Goal: Task Accomplishment & Management: Complete application form

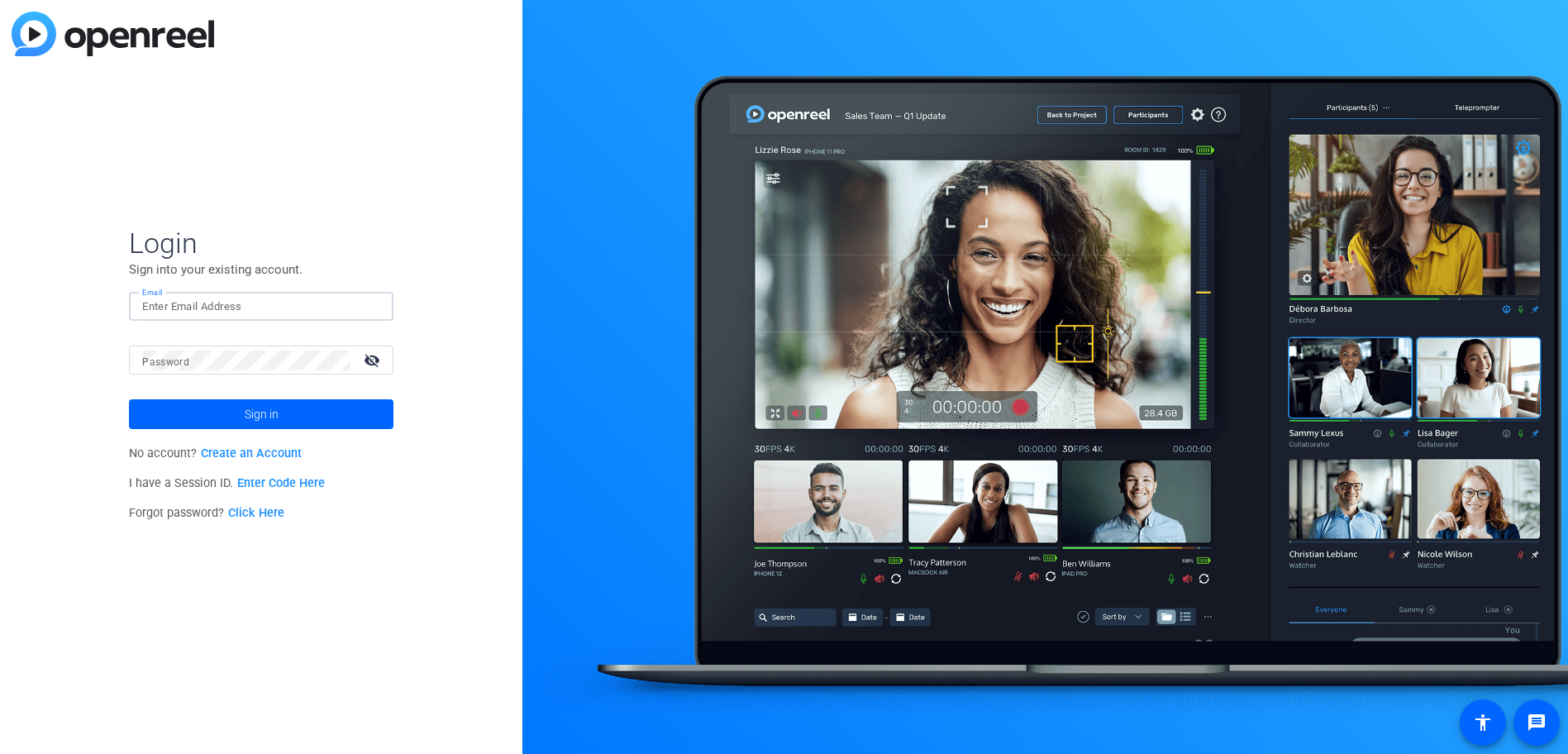
click at [242, 308] on input "Email" at bounding box center [261, 307] width 238 height 20
type input "[EMAIL_ADDRESS][DOMAIN_NAME]"
click at [129, 399] on button "Sign in" at bounding box center [261, 414] width 264 height 30
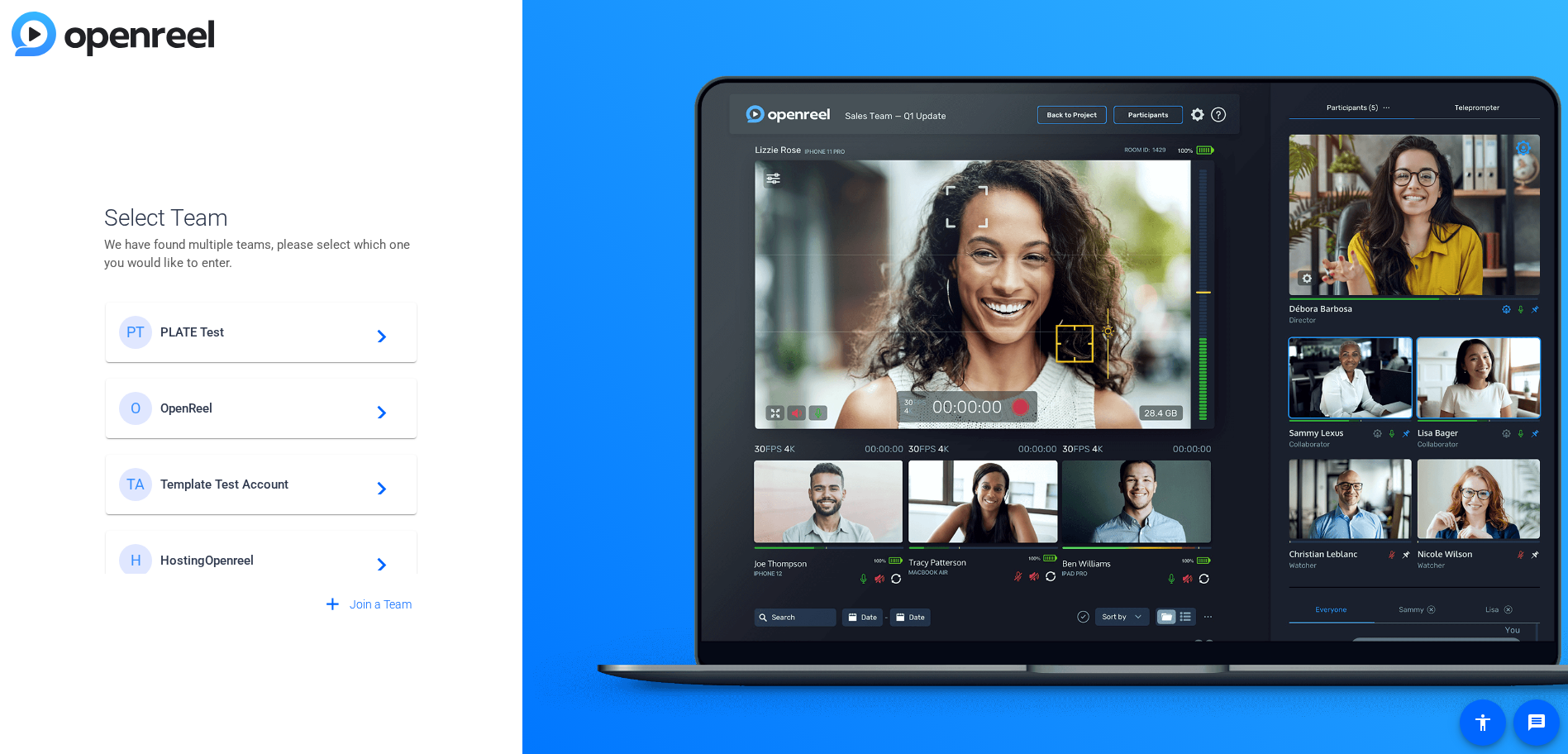
click at [288, 330] on span "PLATE Test" at bounding box center [264, 332] width 207 height 15
click at [332, 208] on span "Select Team" at bounding box center [261, 218] width 314 height 35
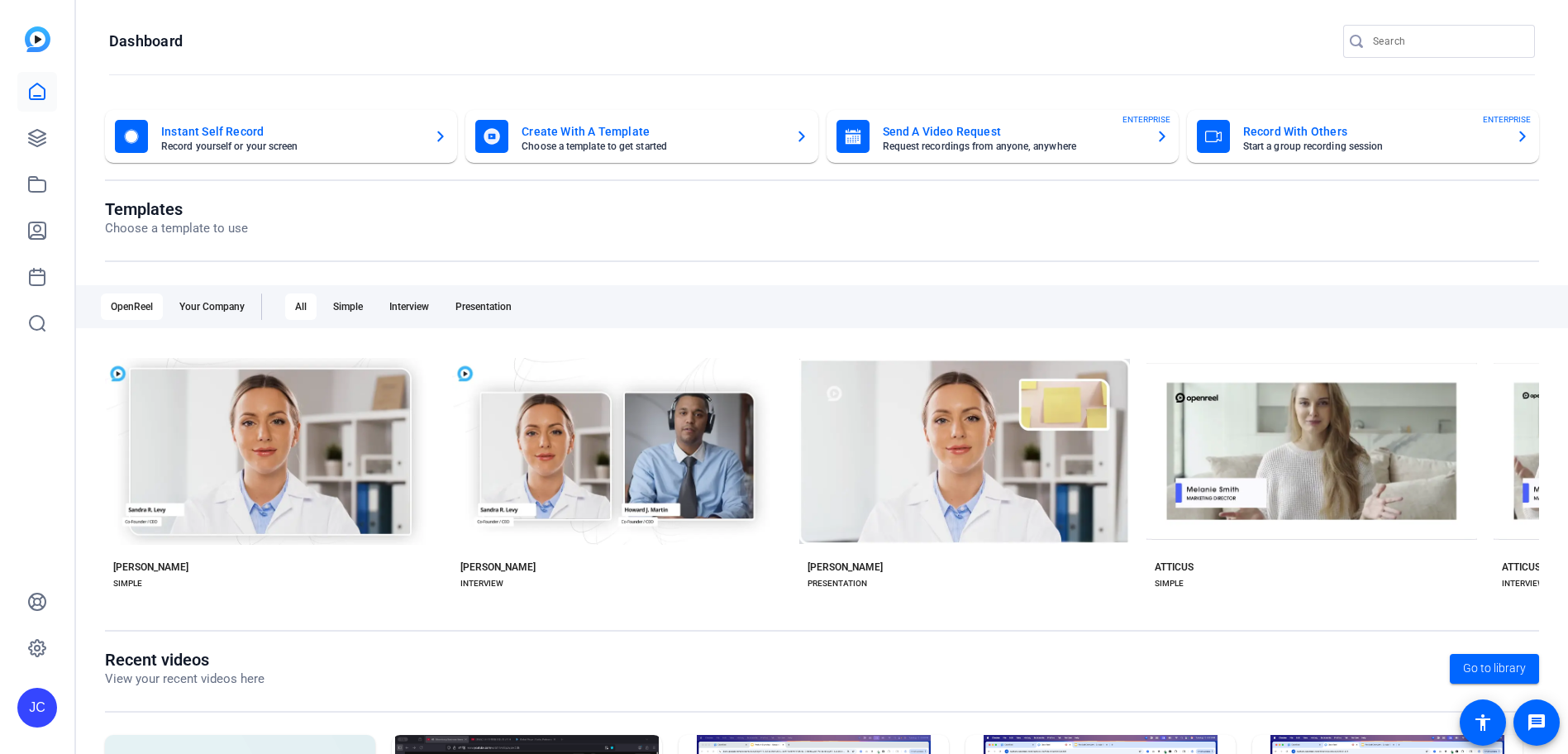
click at [344, 62] on openreel-divider-bar at bounding box center [822, 75] width 1426 height 36
click at [290, 33] on openreel-page-title "Dashboard" at bounding box center [822, 41] width 1426 height 33
click at [24, 227] on link at bounding box center [37, 230] width 40 height 40
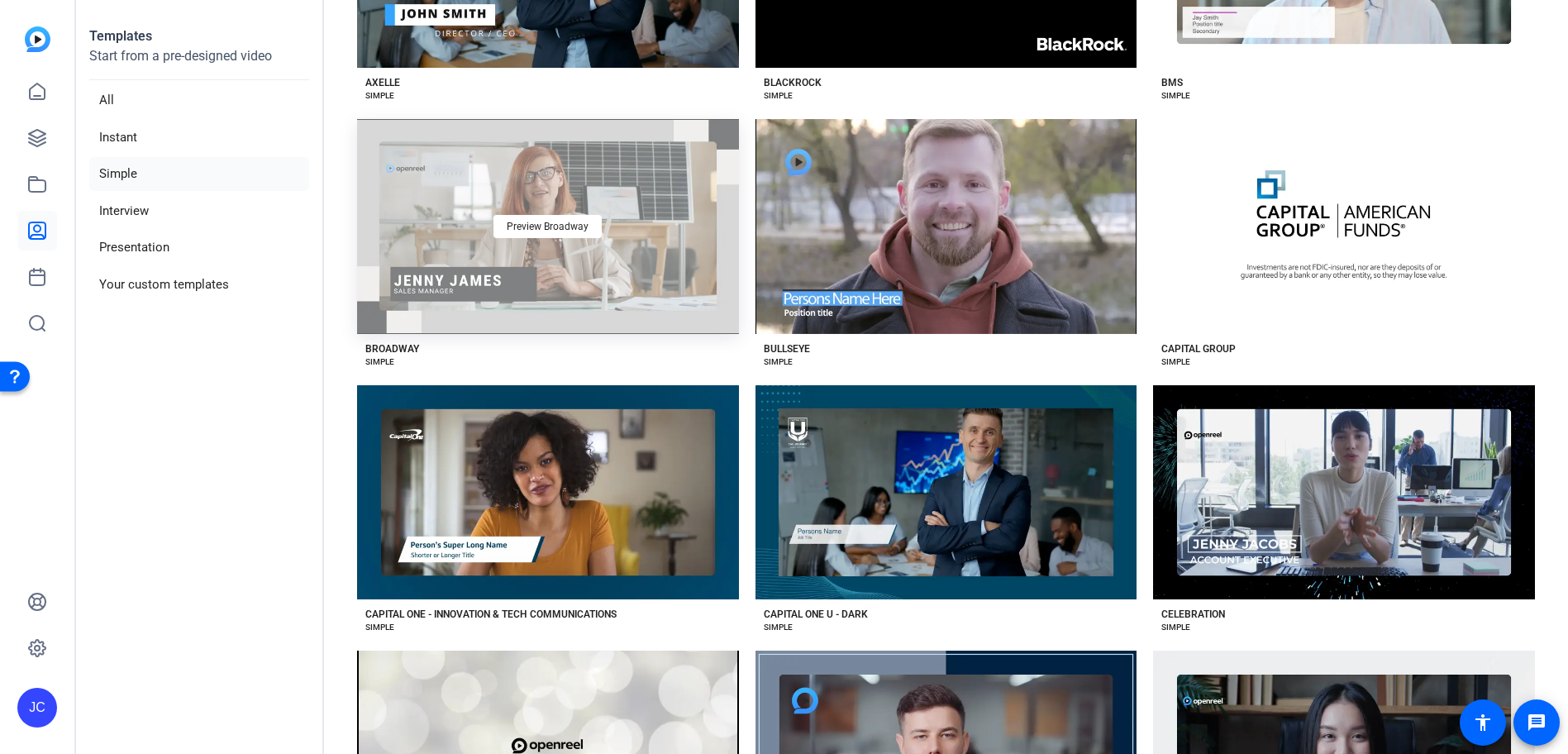
scroll to position [965, 0]
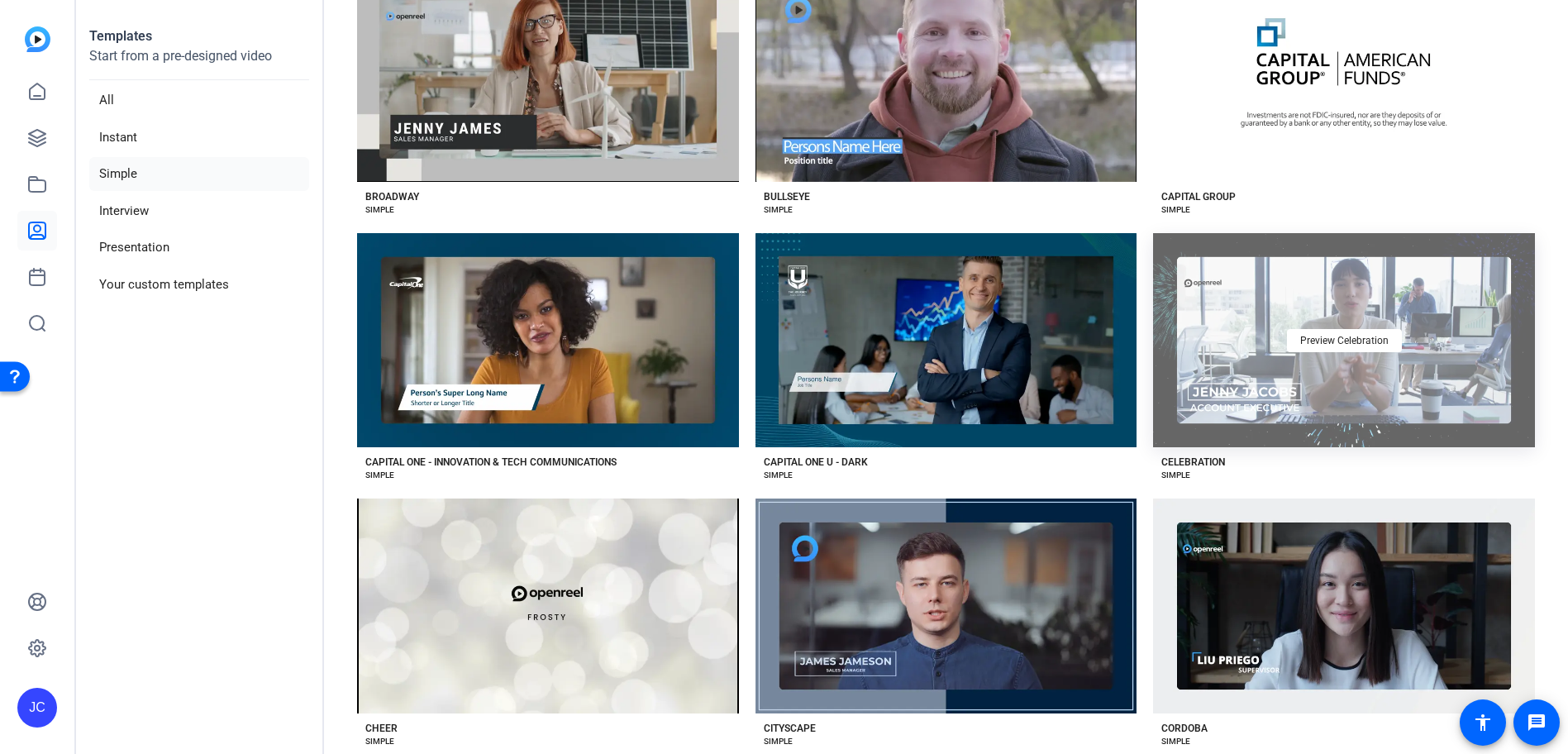
click at [1429, 403] on div "Preview Celebration" at bounding box center [1344, 341] width 382 height 215
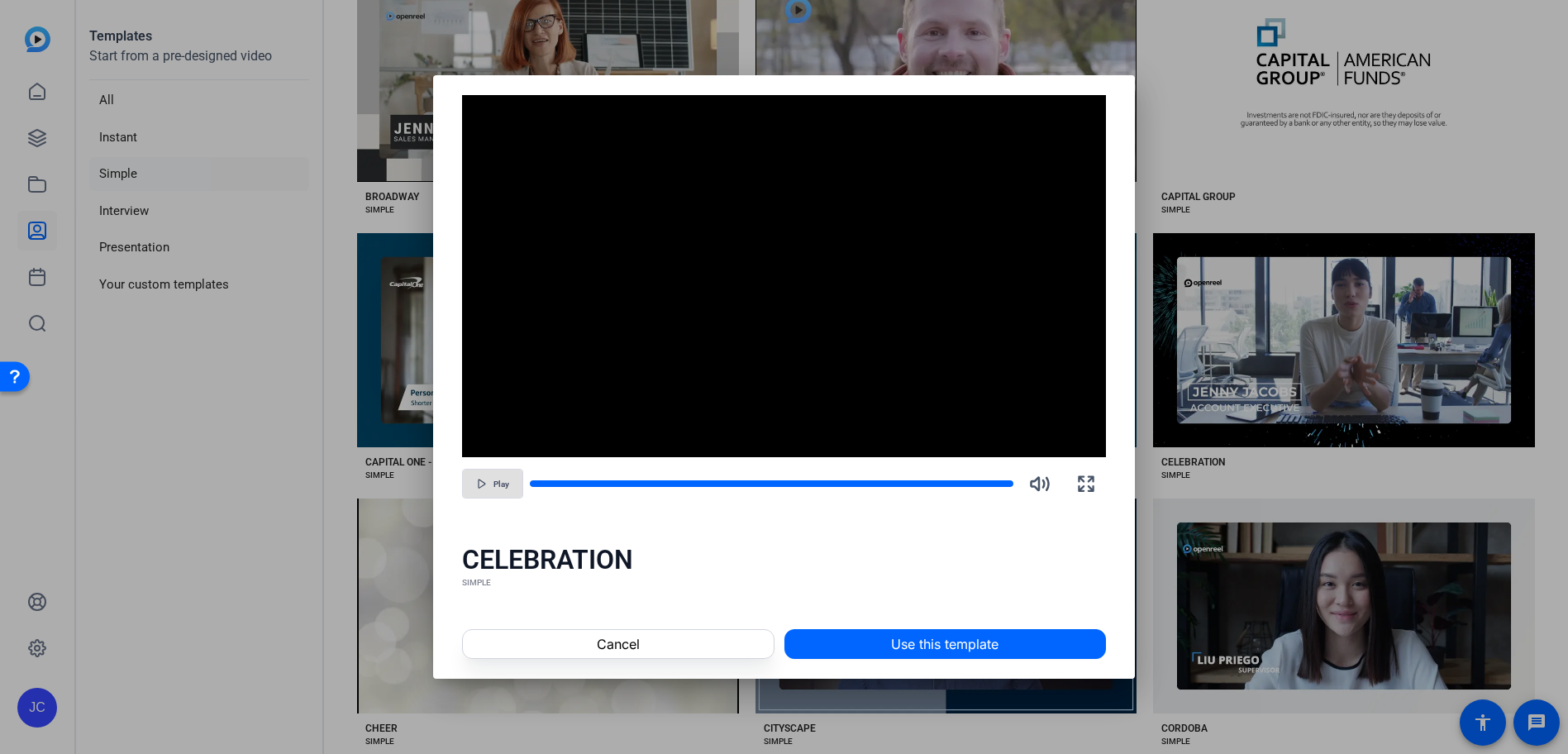
click at [958, 635] on span "Use this template" at bounding box center [944, 645] width 107 height 20
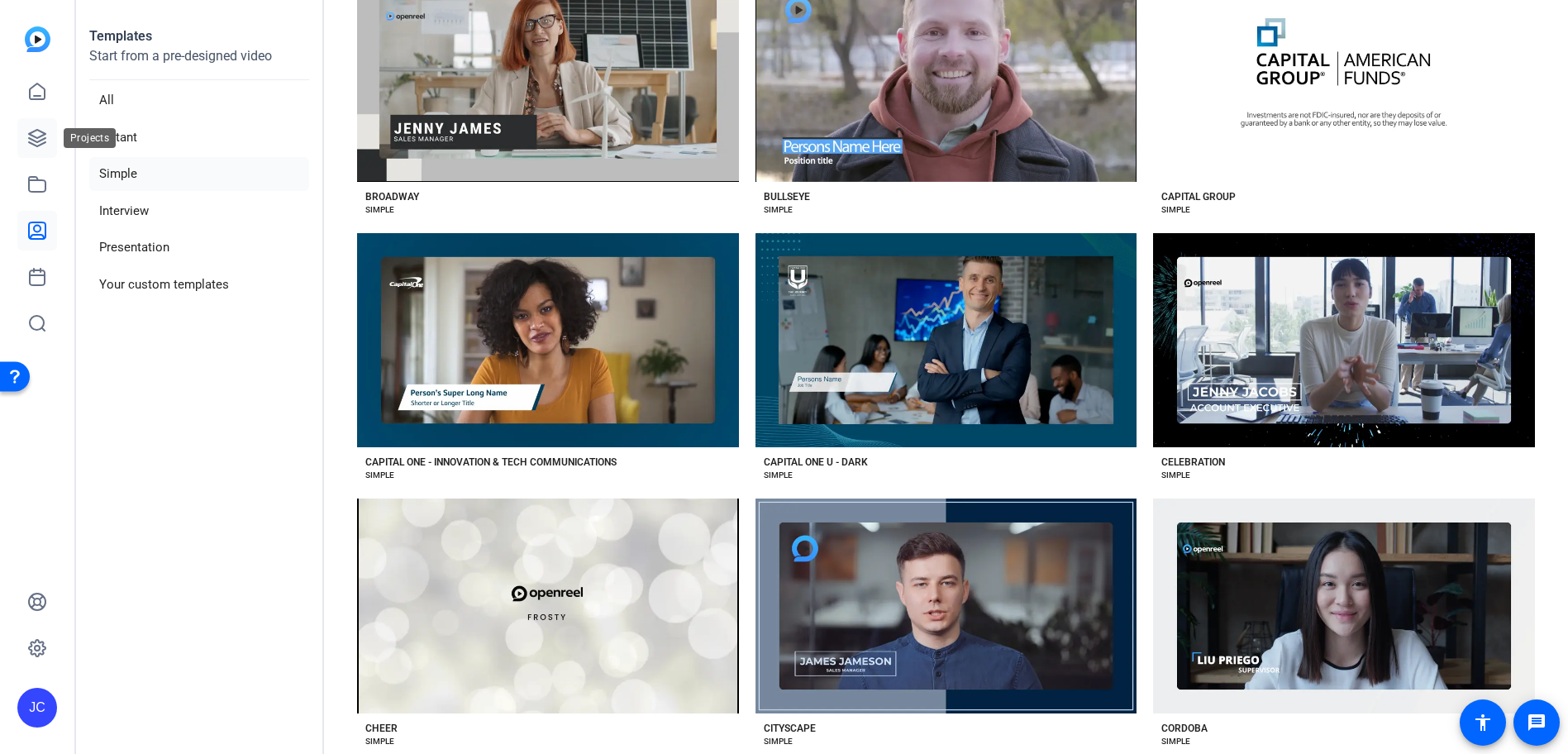
click at [37, 136] on icon at bounding box center [37, 138] width 17 height 17
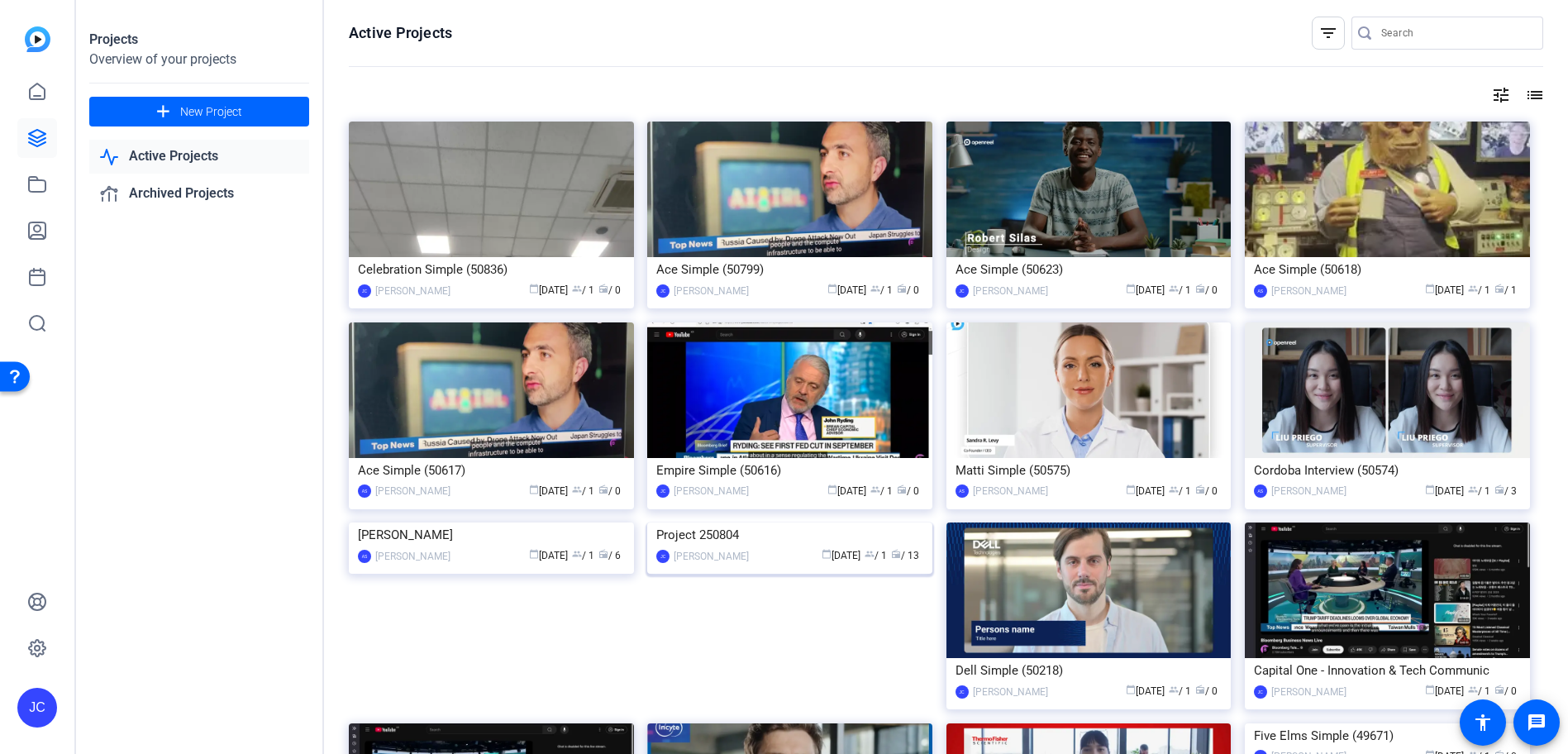
click at [750, 523] on img at bounding box center [789, 523] width 285 height 0
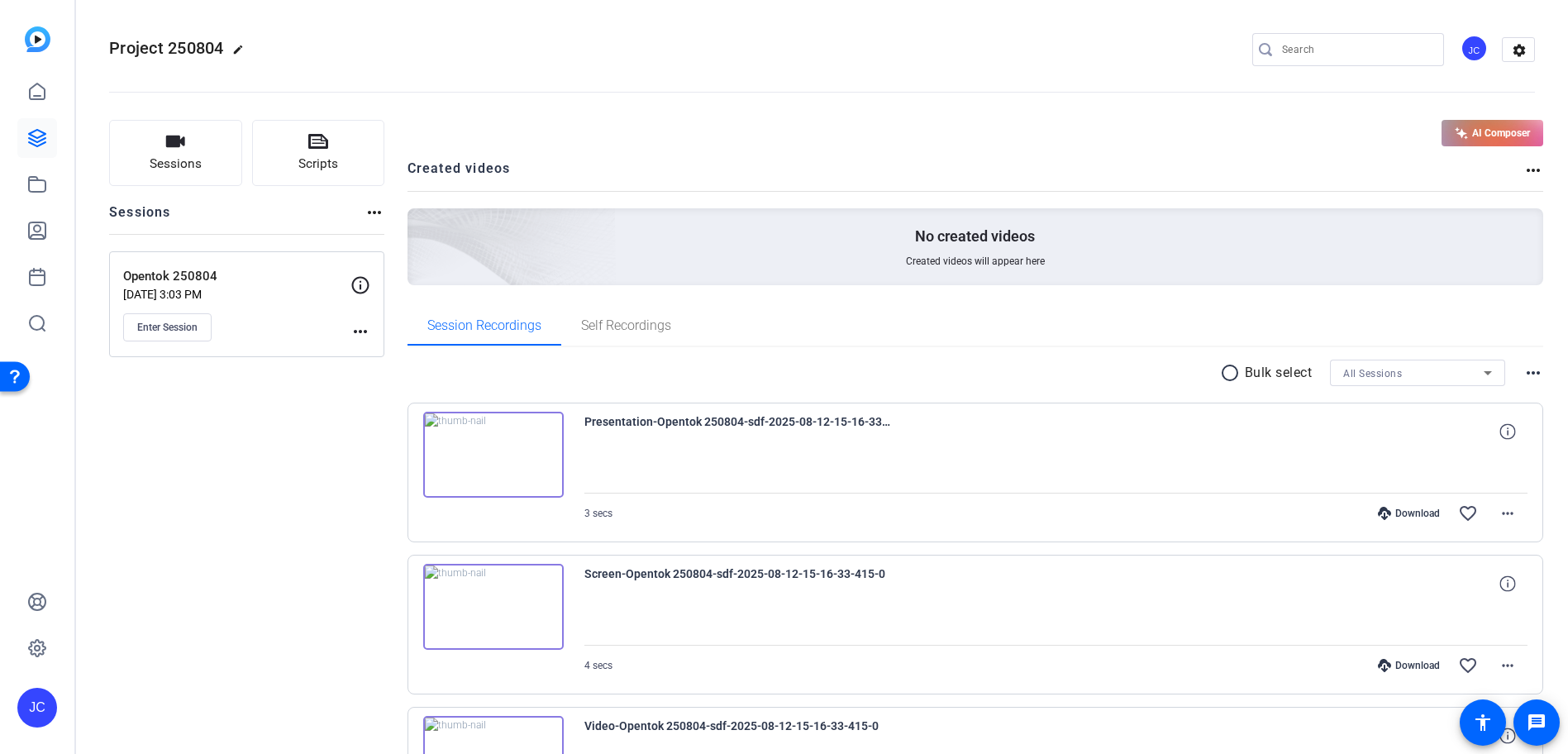
click at [552, 42] on div "Project 250804 edit JC settings" at bounding box center [822, 49] width 1426 height 25
click at [606, 67] on openreel-divider-bar at bounding box center [822, 86] width 1426 height 51
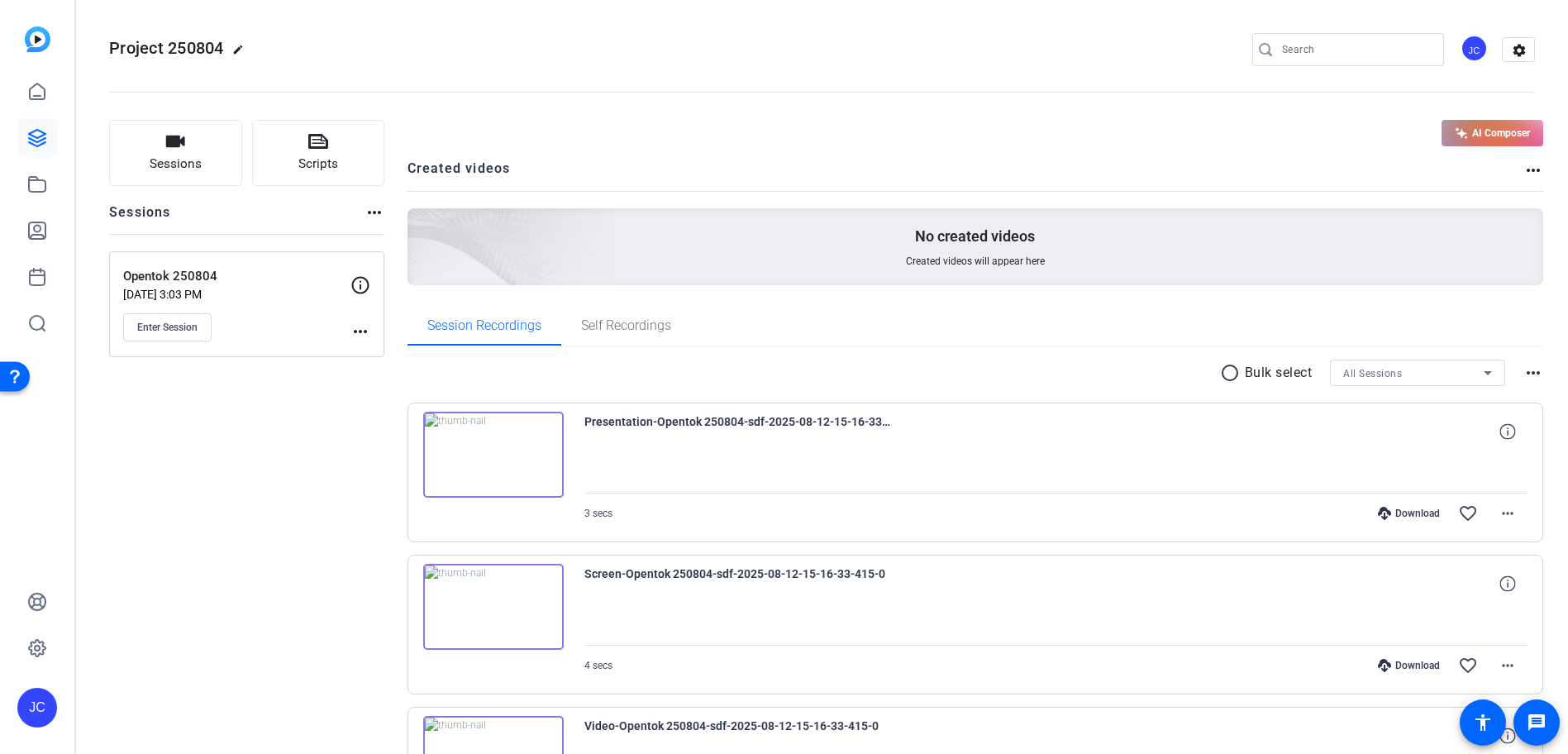
click at [750, 151] on openreel-project-creator-list "AI Composer Created videos more_horiz No created videos Created videos will app…" at bounding box center [975, 213] width 1137 height 186
click at [186, 168] on span "Sessions" at bounding box center [176, 164] width 52 height 19
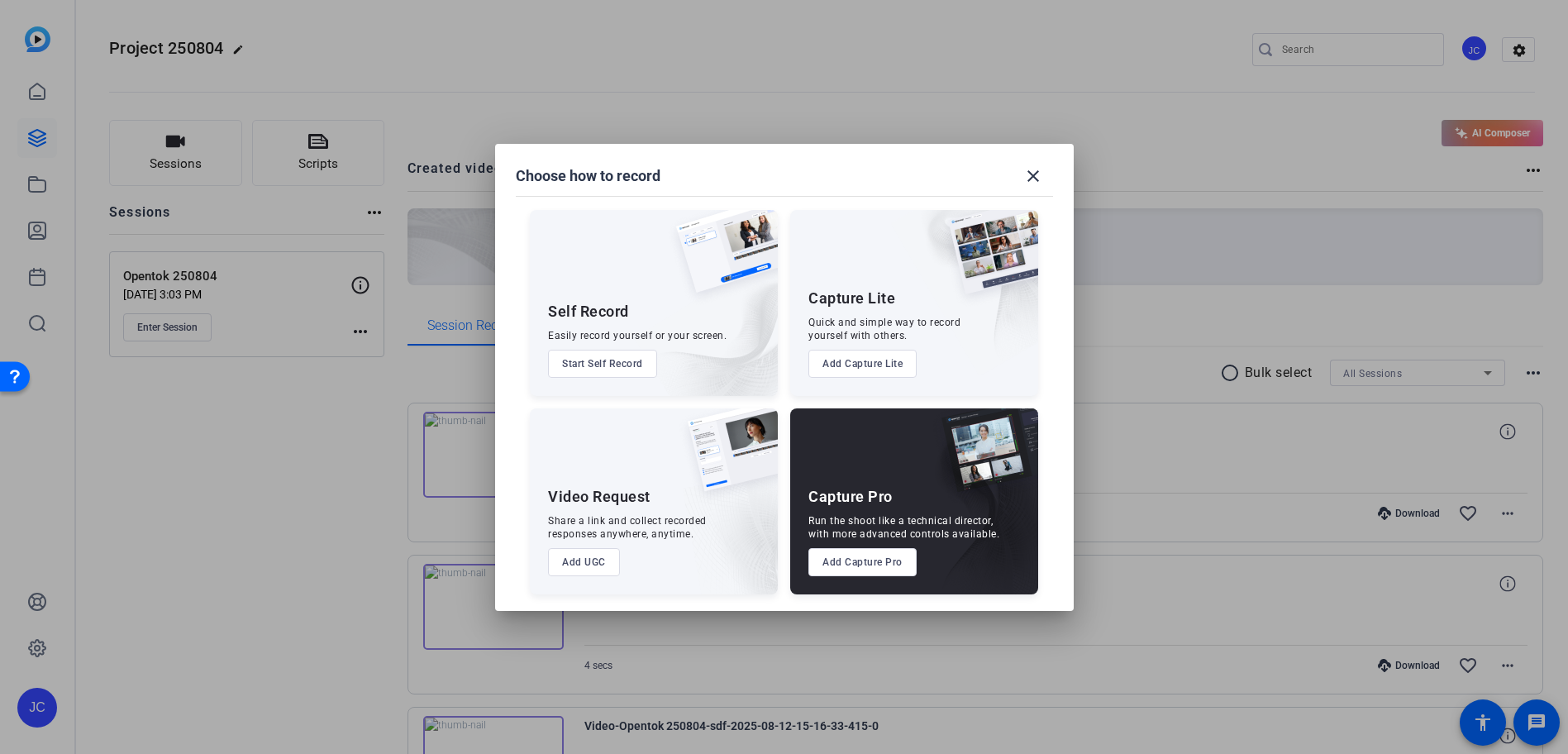
click at [605, 570] on button "Add UGC" at bounding box center [584, 562] width 71 height 28
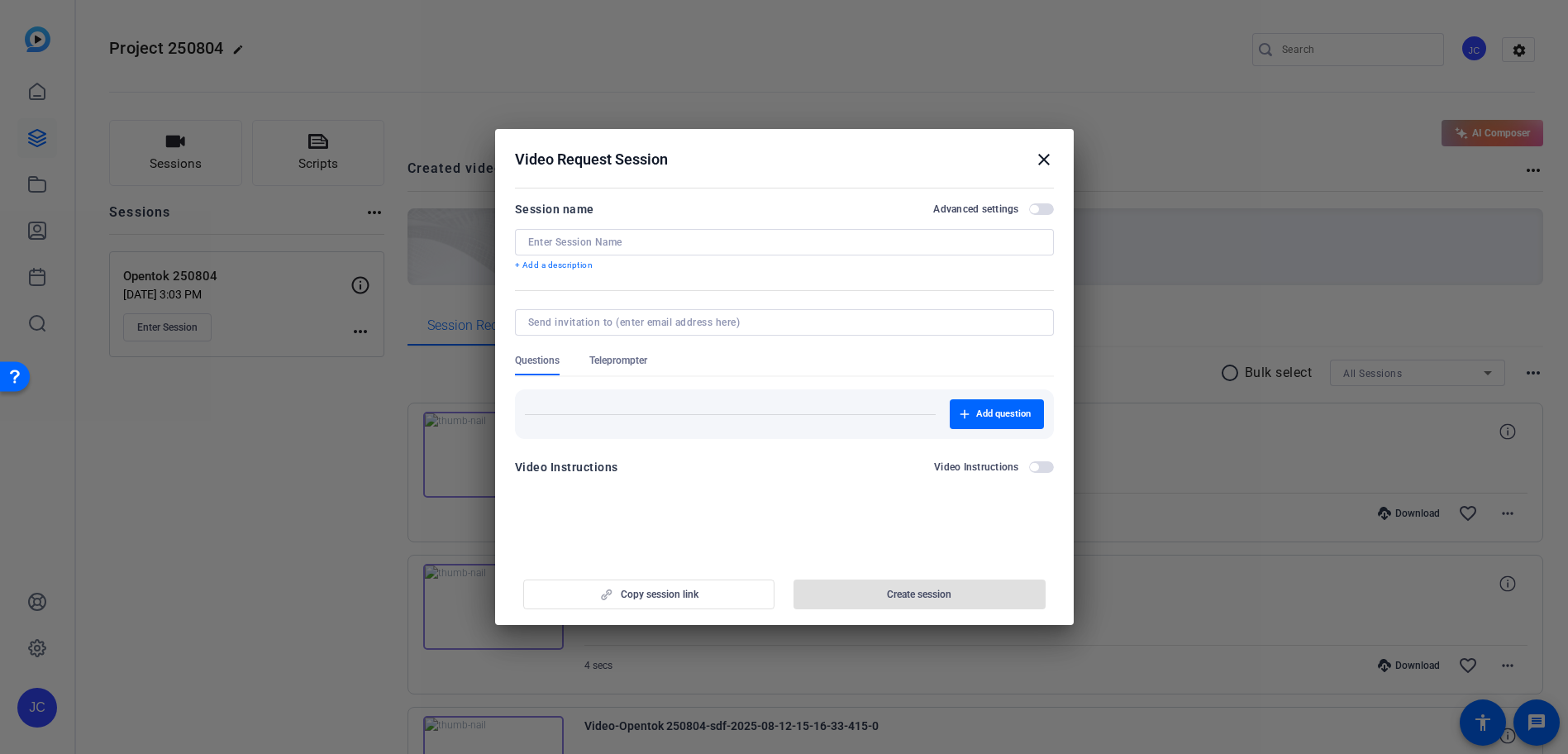
click at [606, 254] on div at bounding box center [784, 242] width 512 height 27
click at [618, 229] on div at bounding box center [784, 242] width 512 height 27
type input "ugc session"
click at [603, 323] on input at bounding box center [781, 322] width 505 height 13
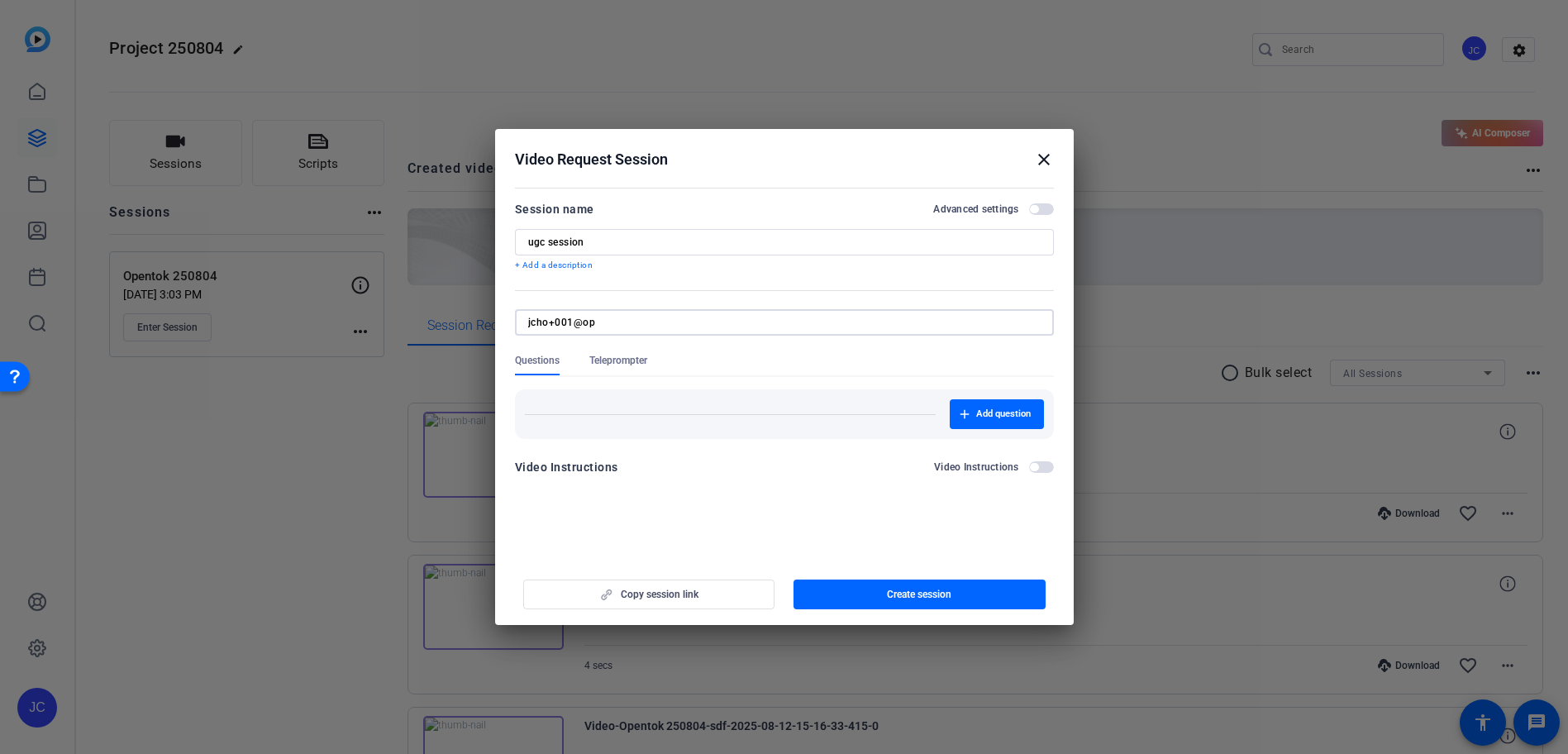
type input "[EMAIL_ADDRESS][DOMAIN_NAME]"
click at [717, 303] on form "Session name Advanced settings ugc session + Add a description Questions Telepr…" at bounding box center [784, 344] width 539 height 288
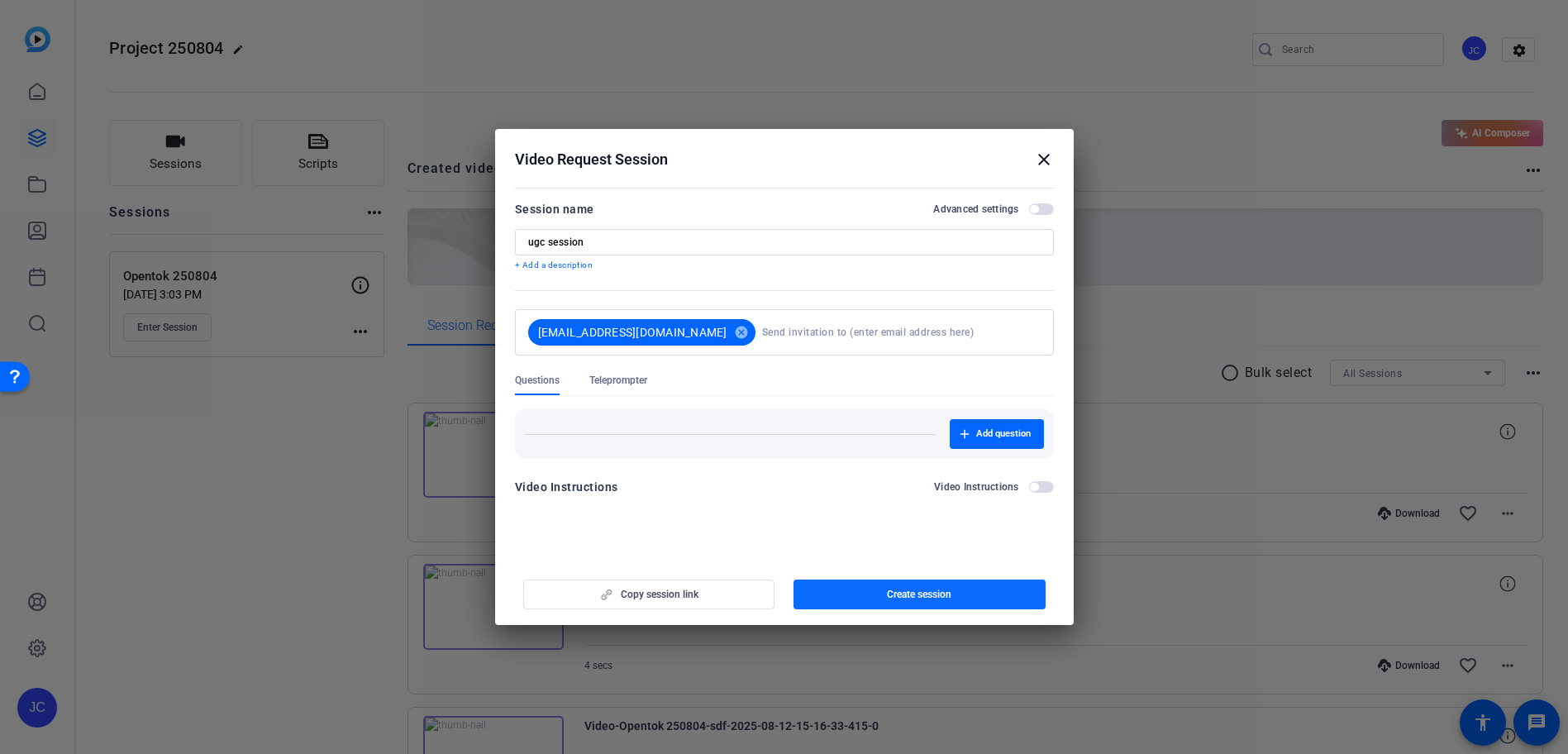
click at [889, 590] on span "Create session" at bounding box center [919, 594] width 65 height 13
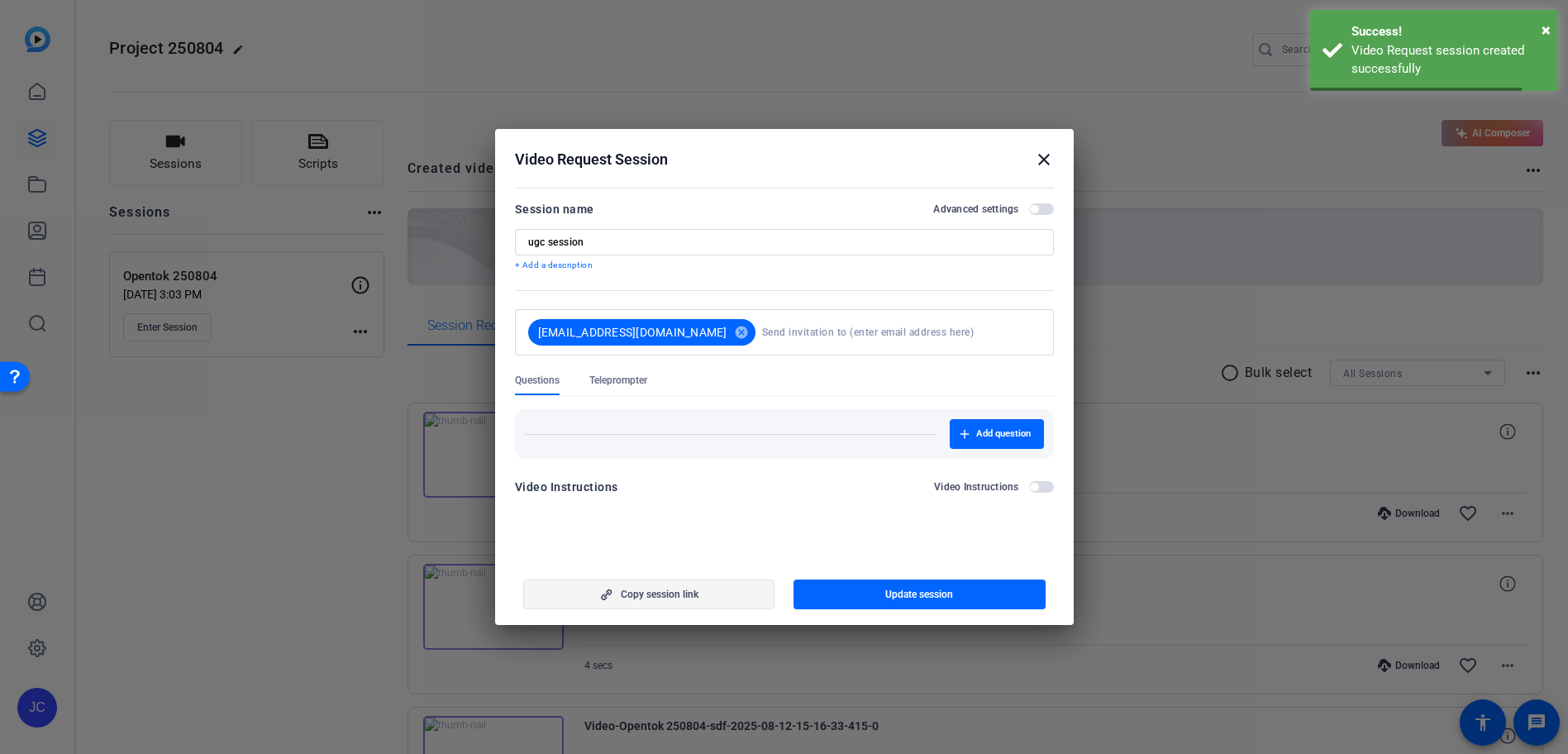
click at [685, 585] on span "button" at bounding box center [649, 595] width 250 height 40
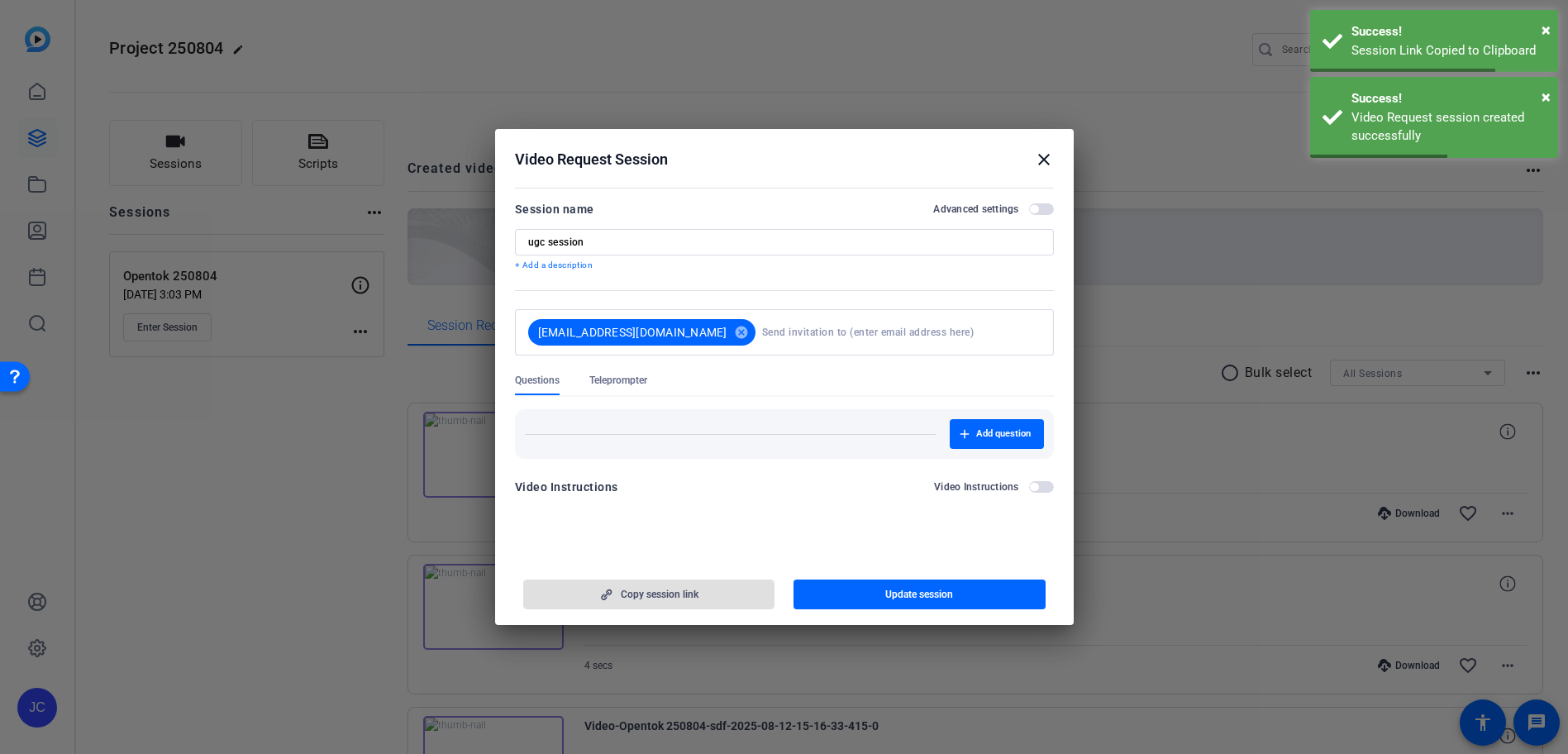
click at [1048, 165] on mat-icon "close" at bounding box center [1044, 160] width 20 height 20
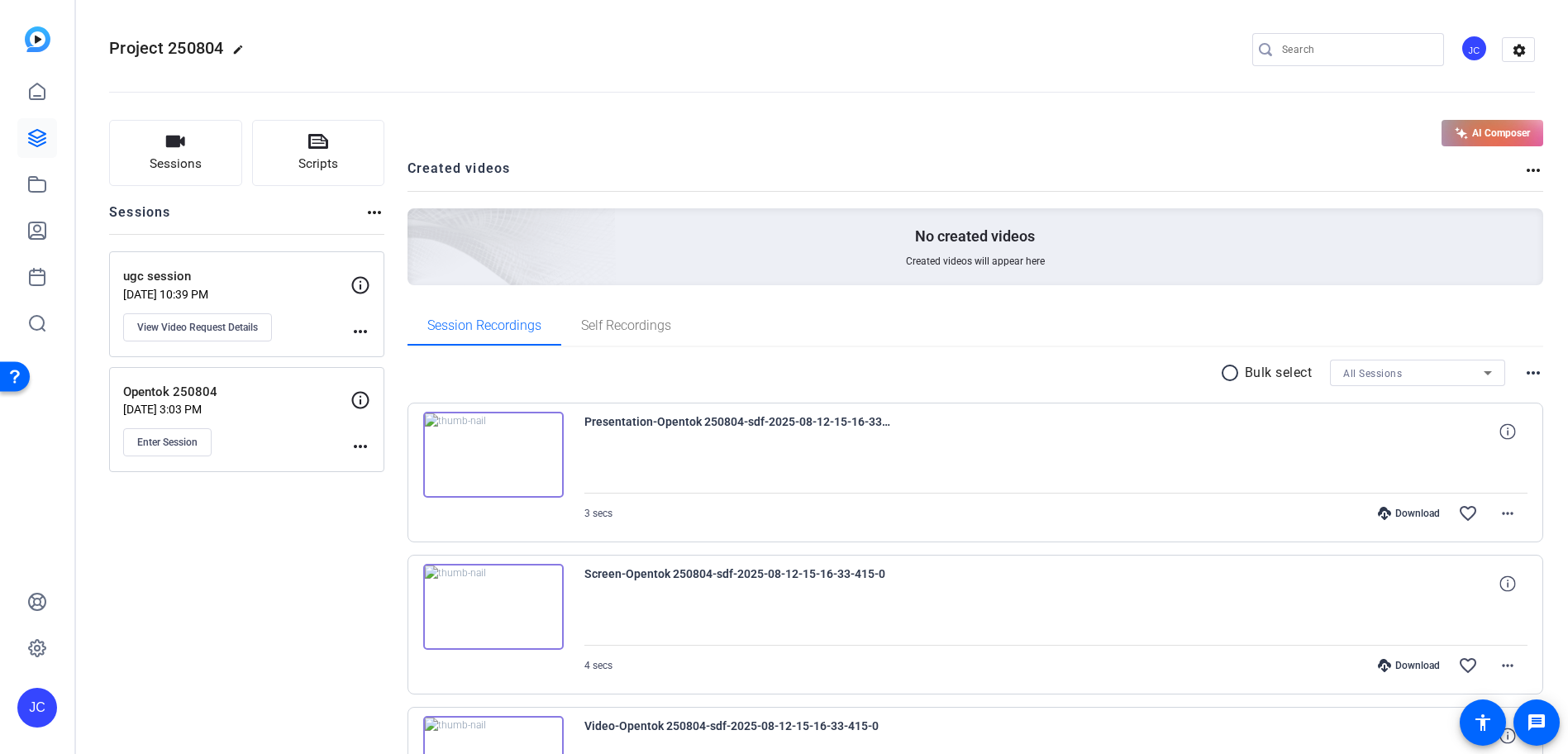
click at [519, 130] on div "AI Composer" at bounding box center [975, 133] width 1137 height 27
drag, startPoint x: 178, startPoint y: 557, endPoint x: 185, endPoint y: 518, distance: 39.6
click at [39, 142] on icon at bounding box center [37, 138] width 20 height 20
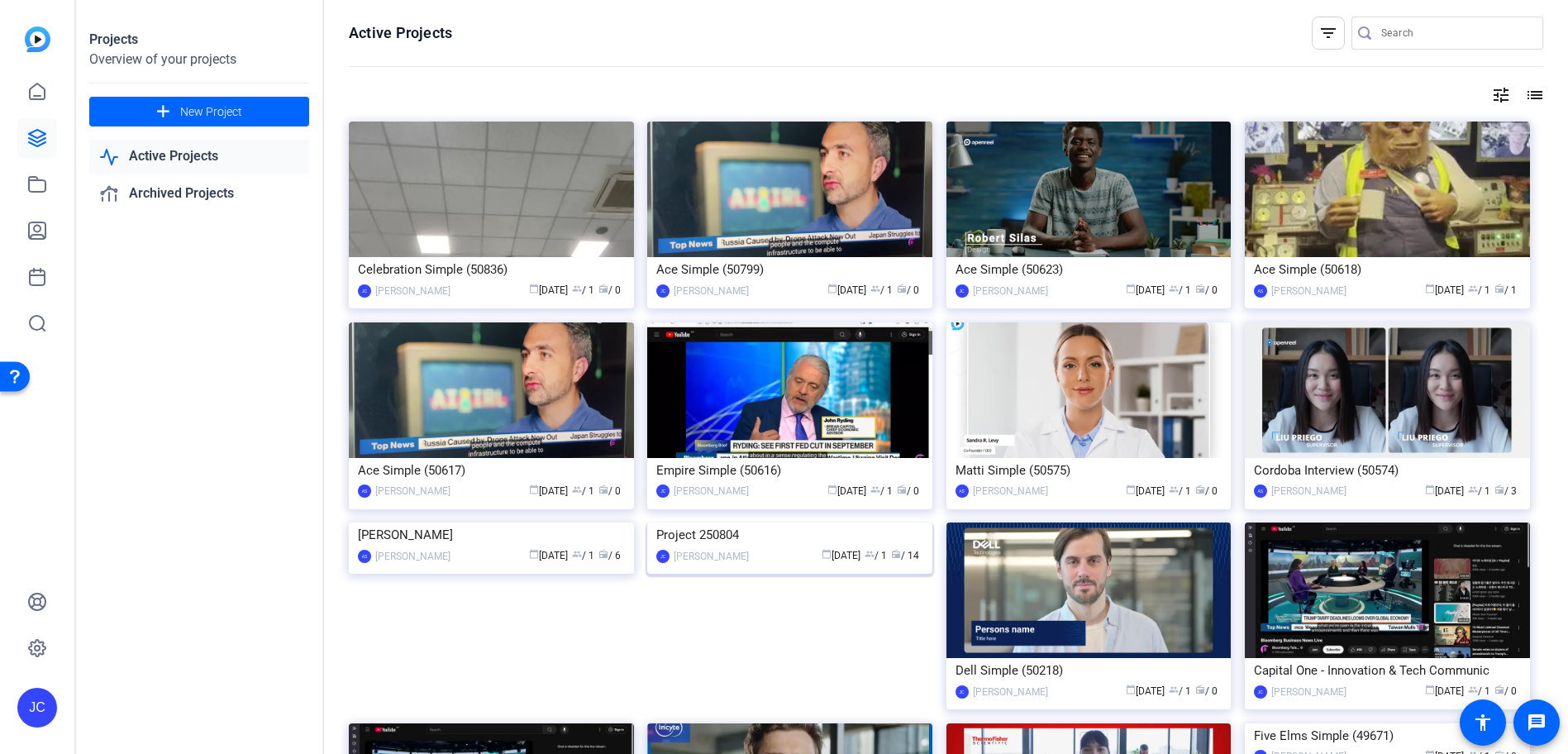
click at [802, 523] on img at bounding box center [789, 523] width 285 height 0
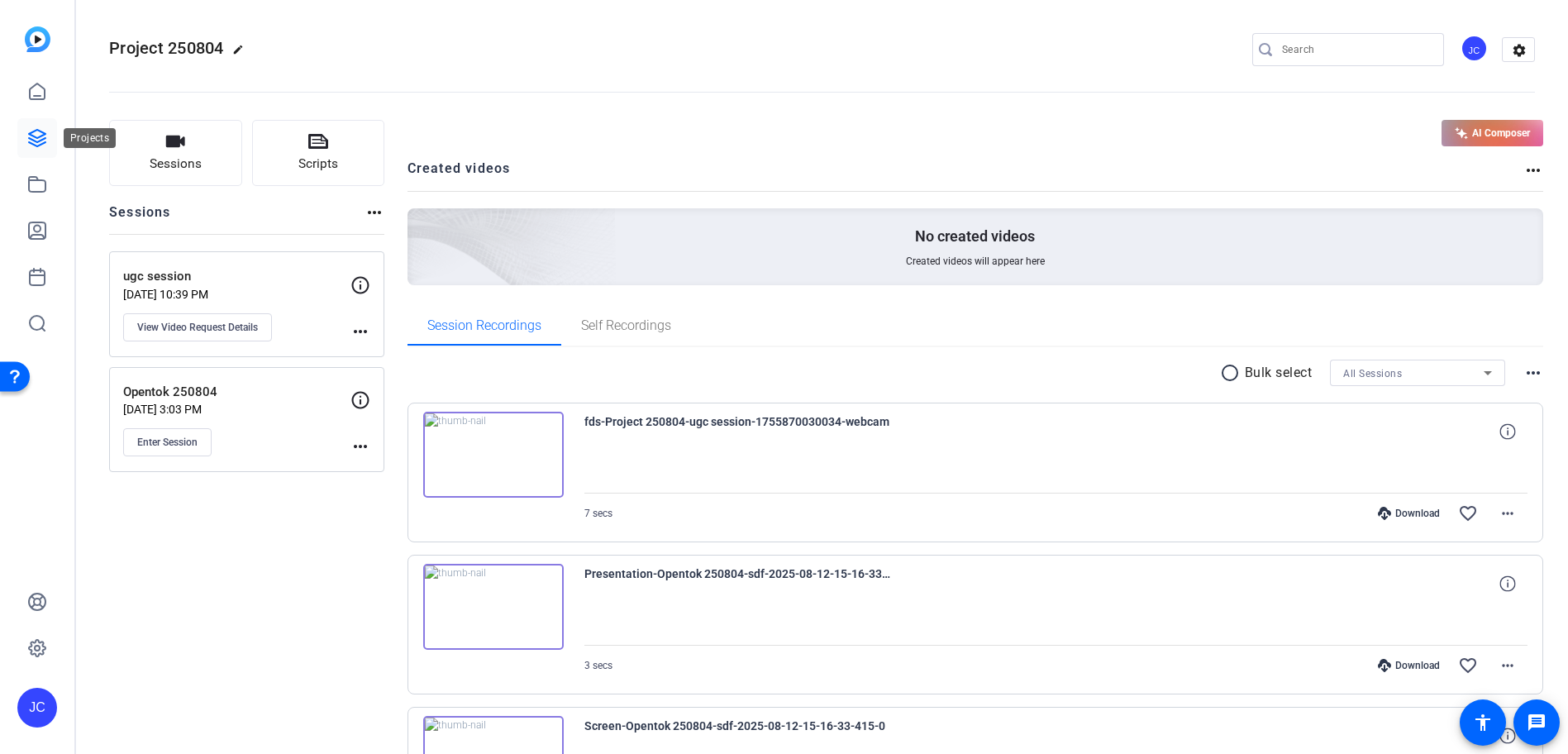
click at [36, 136] on icon at bounding box center [37, 138] width 20 height 20
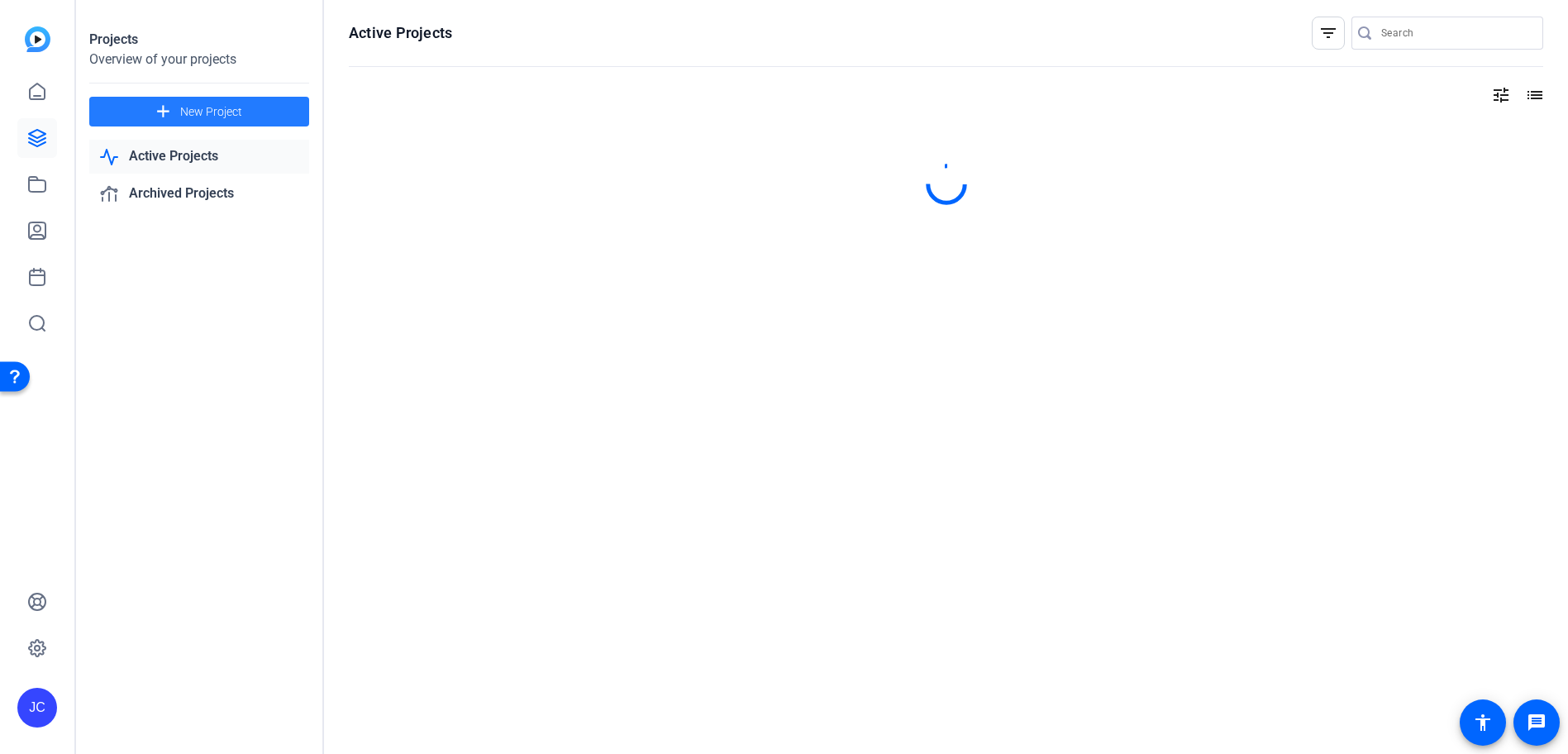
click at [234, 116] on span "New Project" at bounding box center [211, 111] width 62 height 17
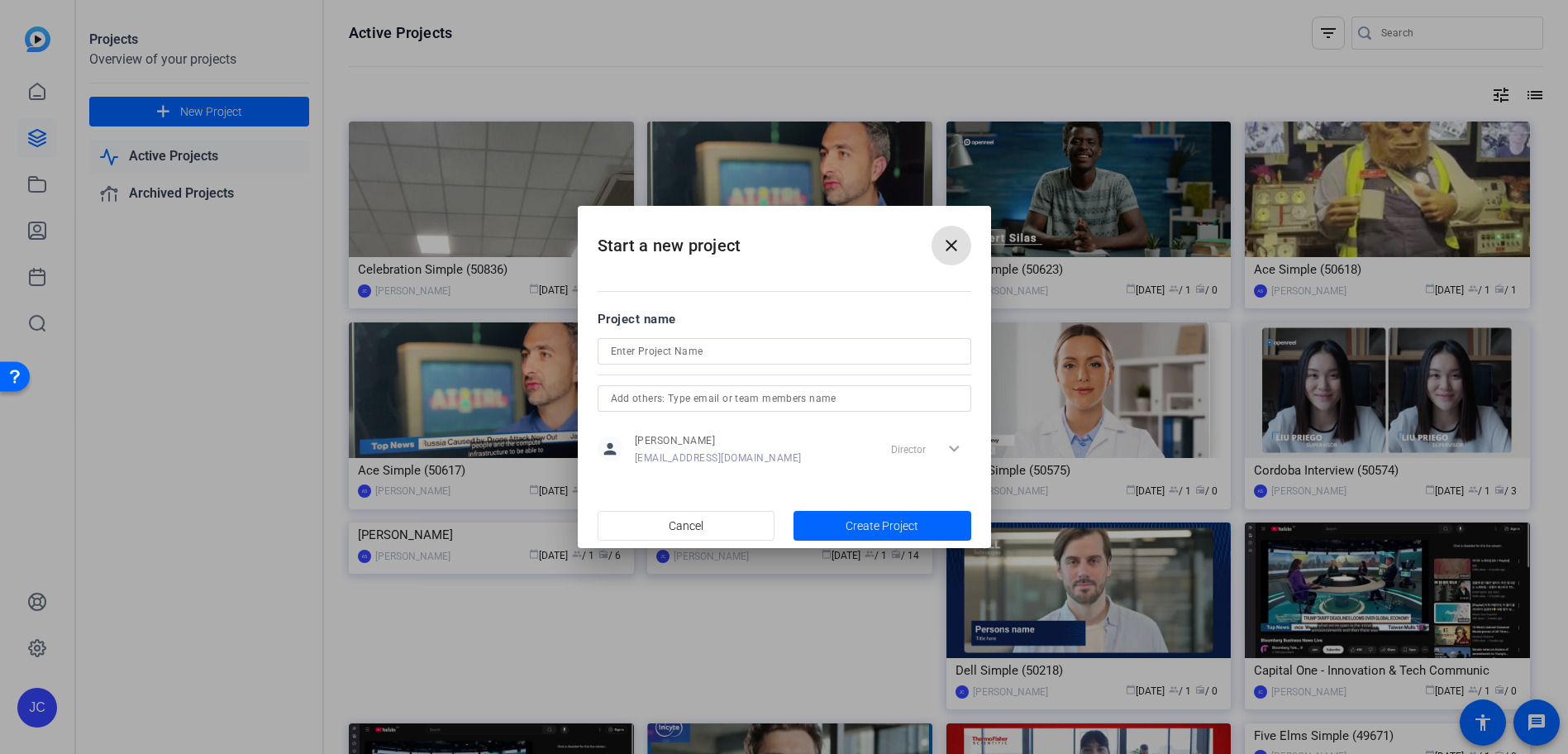
click at [673, 359] on input at bounding box center [784, 352] width 348 height 20
type input "Project 250822"
click at [875, 518] on span "Create Project" at bounding box center [882, 526] width 72 height 17
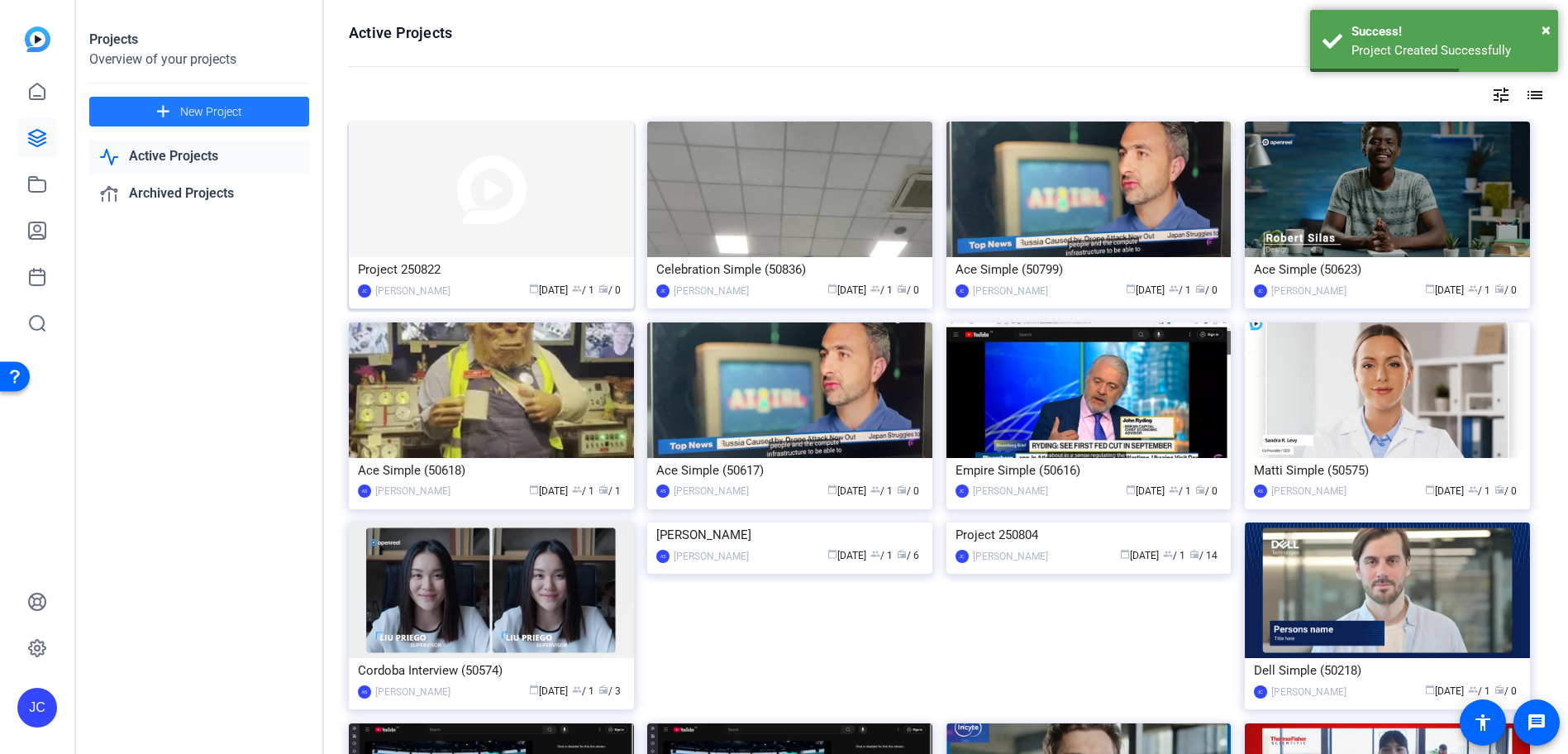
click at [511, 164] on img at bounding box center [491, 189] width 285 height 136
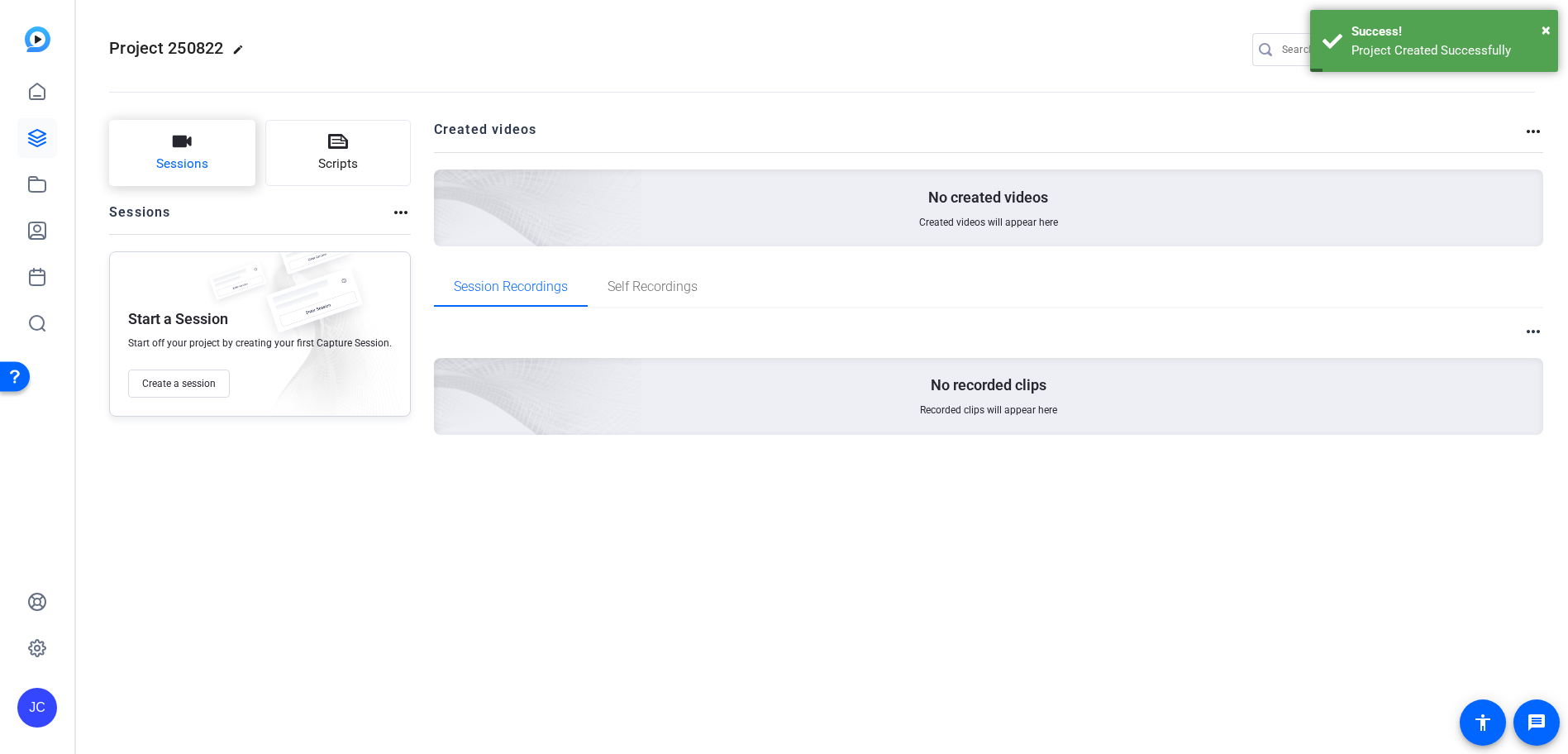
click at [159, 150] on button "Sessions" at bounding box center [182, 153] width 146 height 67
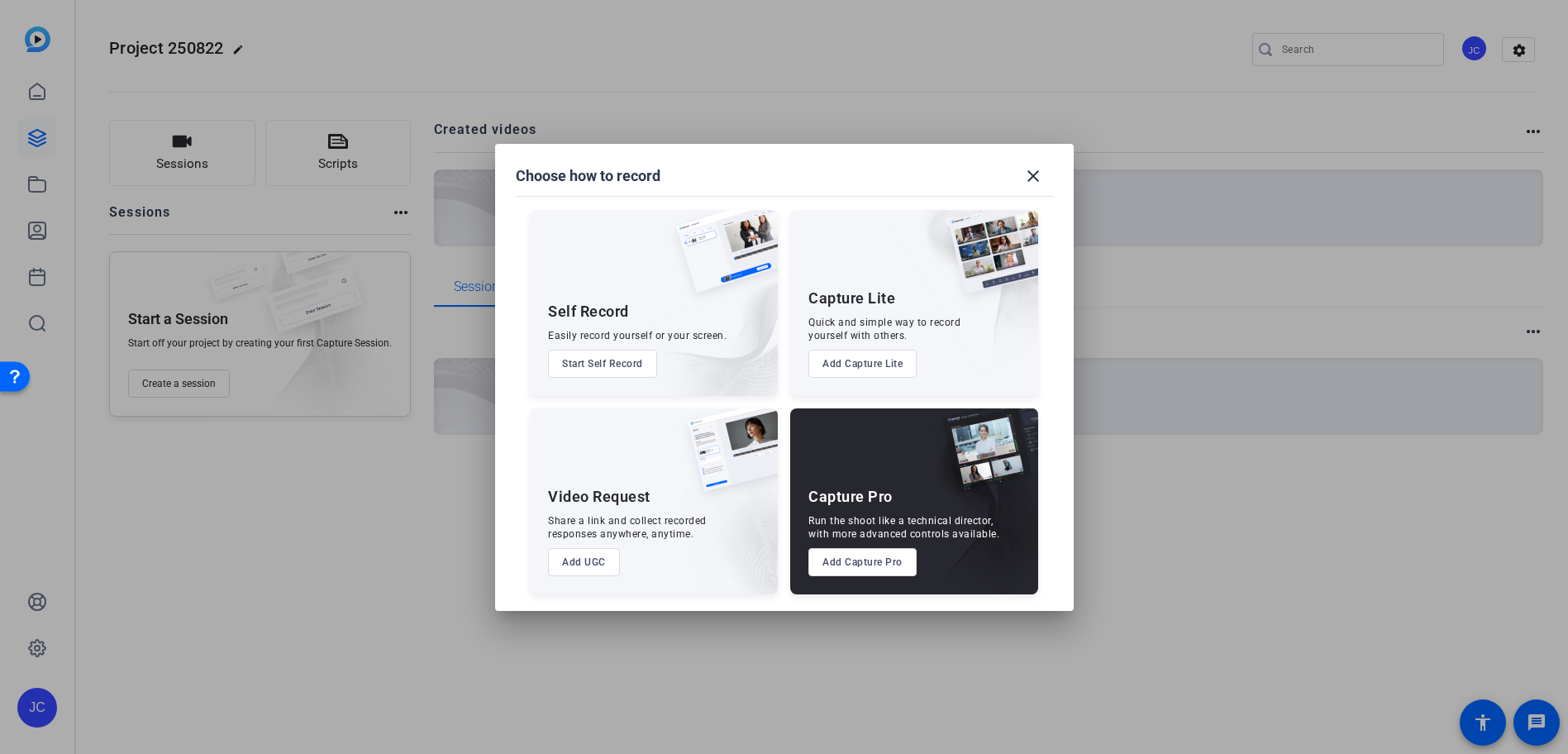
click at [859, 565] on button "Add Capture Pro" at bounding box center [862, 562] width 108 height 28
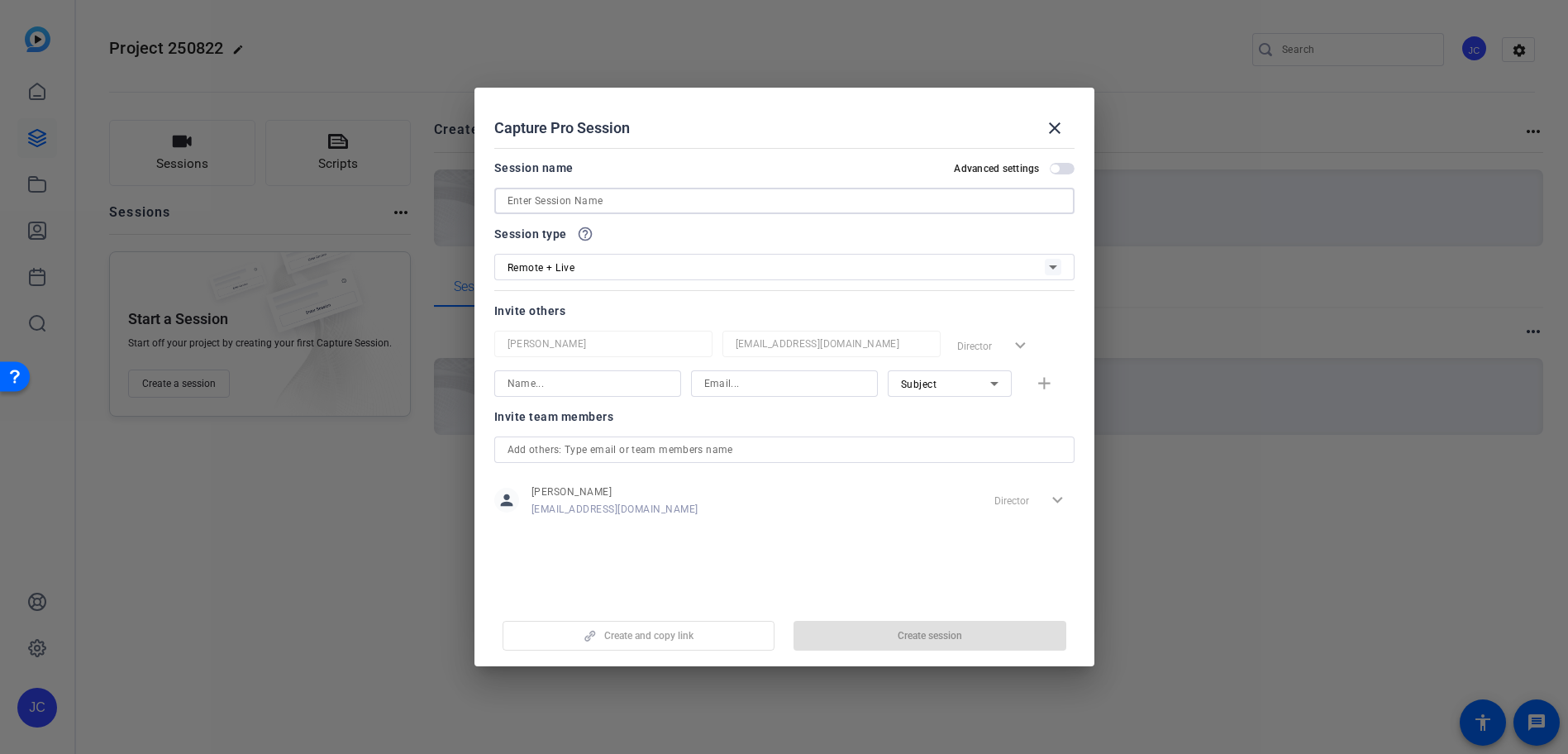
click at [718, 201] on input at bounding box center [784, 201] width 554 height 20
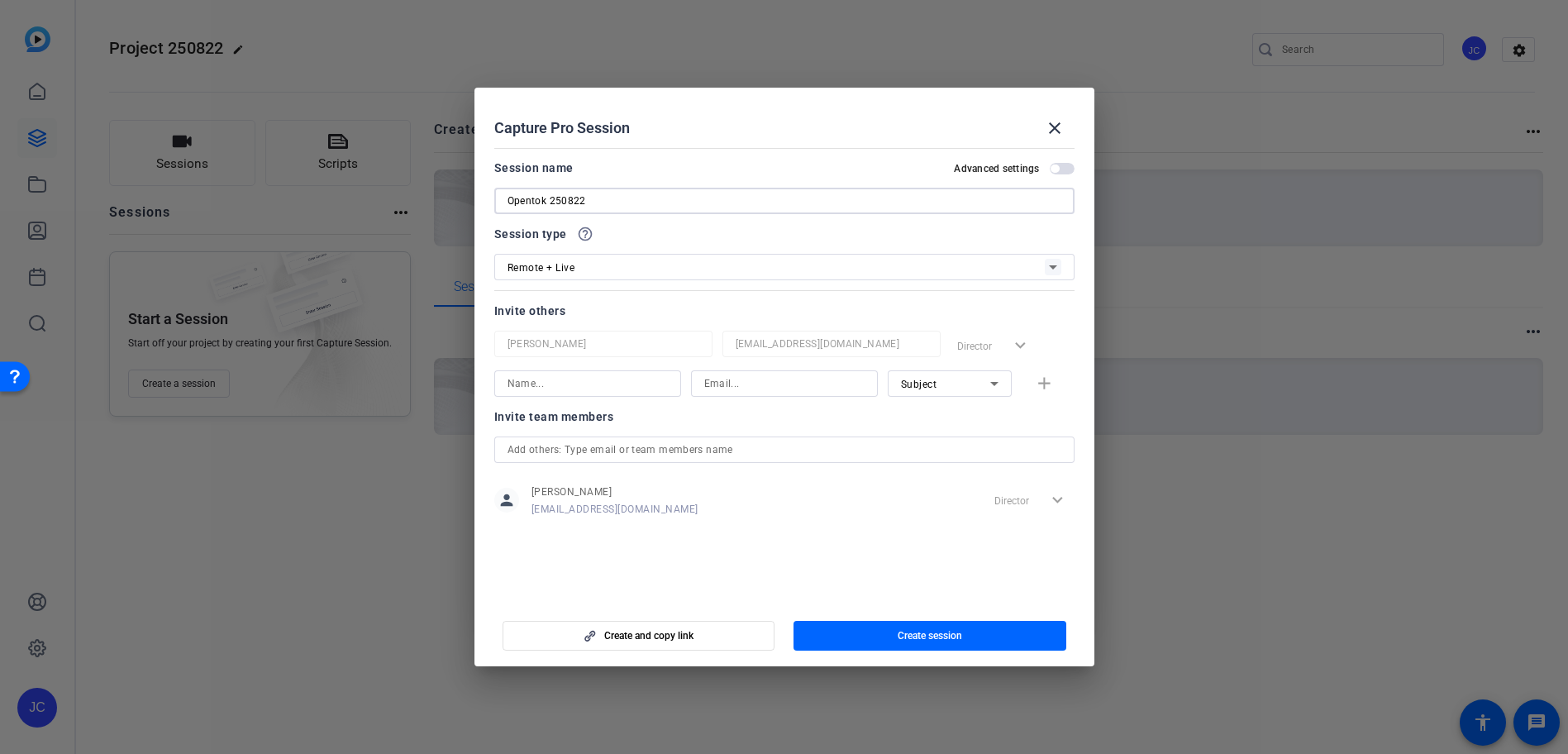
type input "Opentok 250822"
click at [618, 377] on input at bounding box center [588, 383] width 161 height 20
type input "subject-jcho+001"
click at [773, 388] on input at bounding box center [784, 383] width 161 height 20
type input "[EMAIL_ADDRESS][DOMAIN_NAME]"
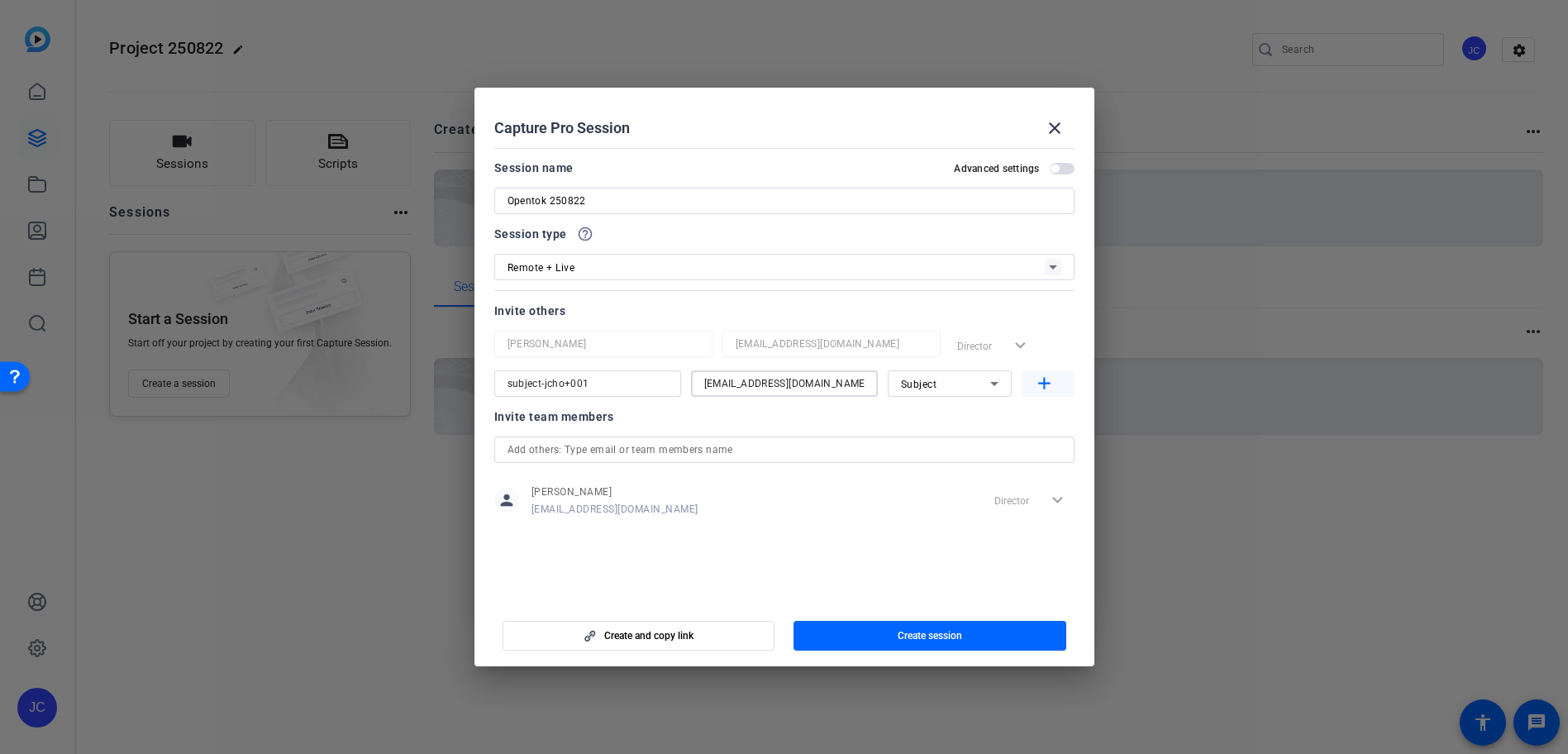
click at [1047, 382] on mat-icon "add" at bounding box center [1044, 383] width 21 height 21
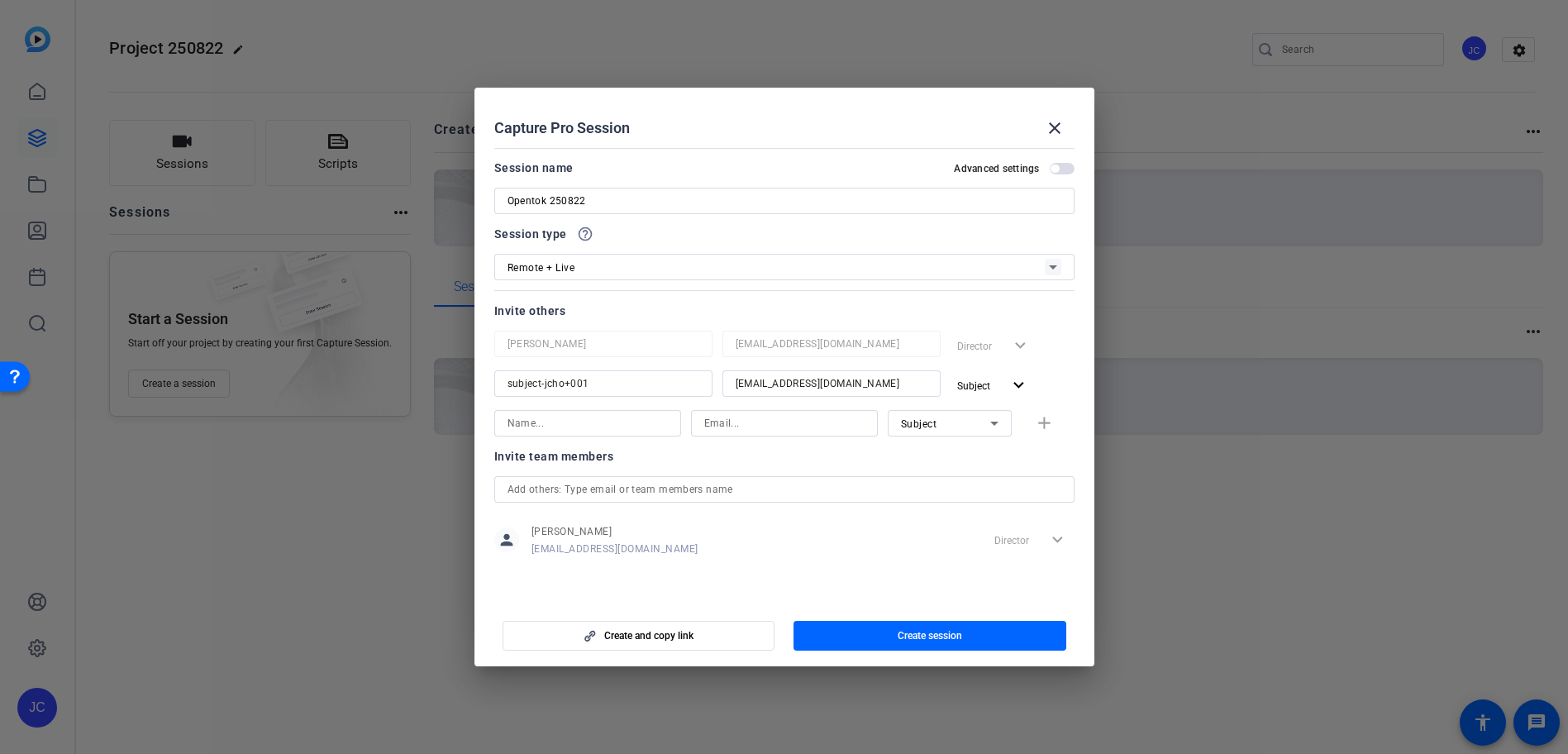
click at [971, 437] on div at bounding box center [949, 446] width 124 height 18
click at [974, 430] on div "Subject" at bounding box center [945, 423] width 89 height 21
click at [963, 453] on mat-option "Collaborator" at bounding box center [949, 456] width 124 height 27
click at [772, 427] on input at bounding box center [784, 423] width 161 height 20
type input "j"
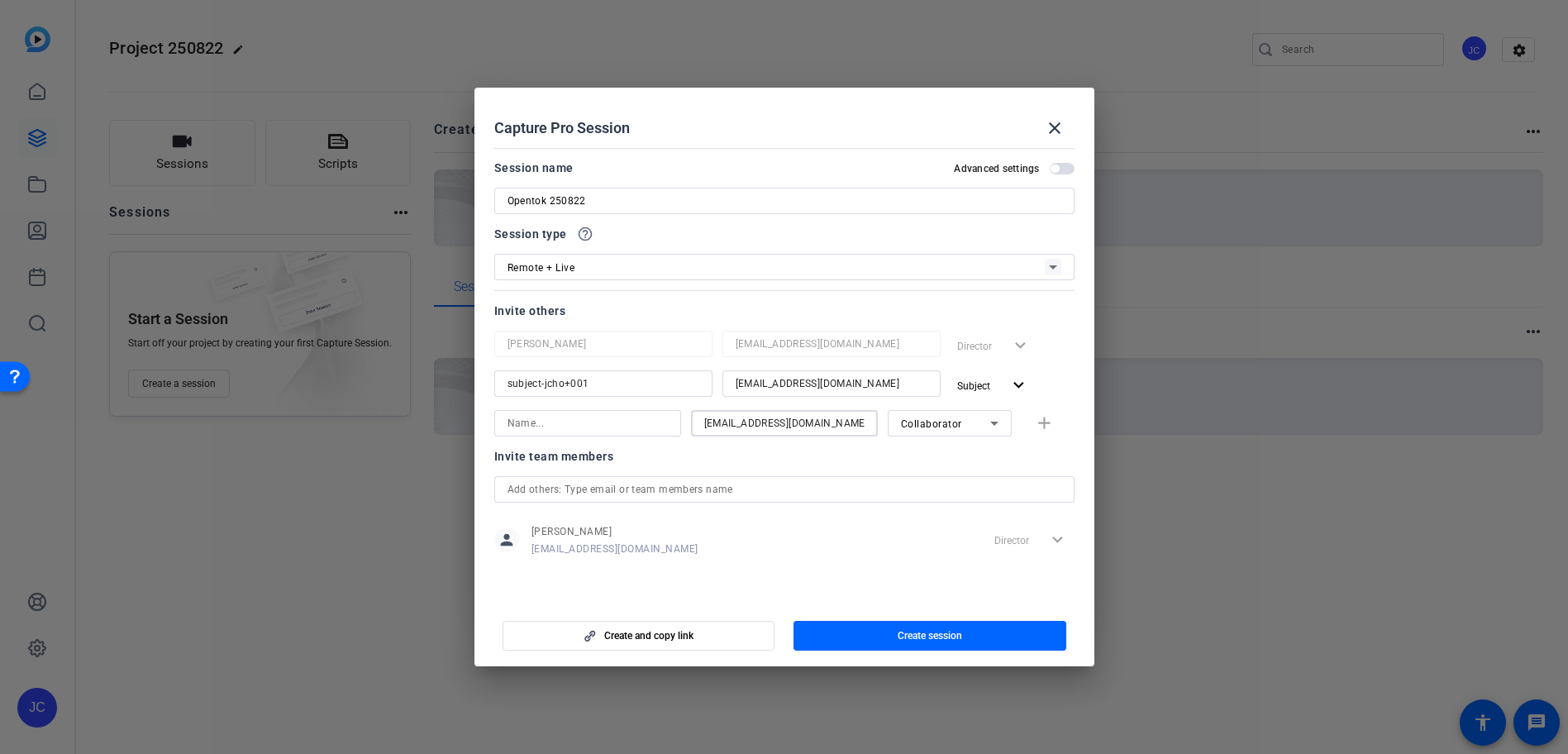
type input "[EMAIL_ADDRESS][DOMAIN_NAME]"
click at [628, 415] on input at bounding box center [588, 423] width 161 height 20
type input "collaborator"
click at [1068, 170] on span "button" at bounding box center [1062, 169] width 25 height 12
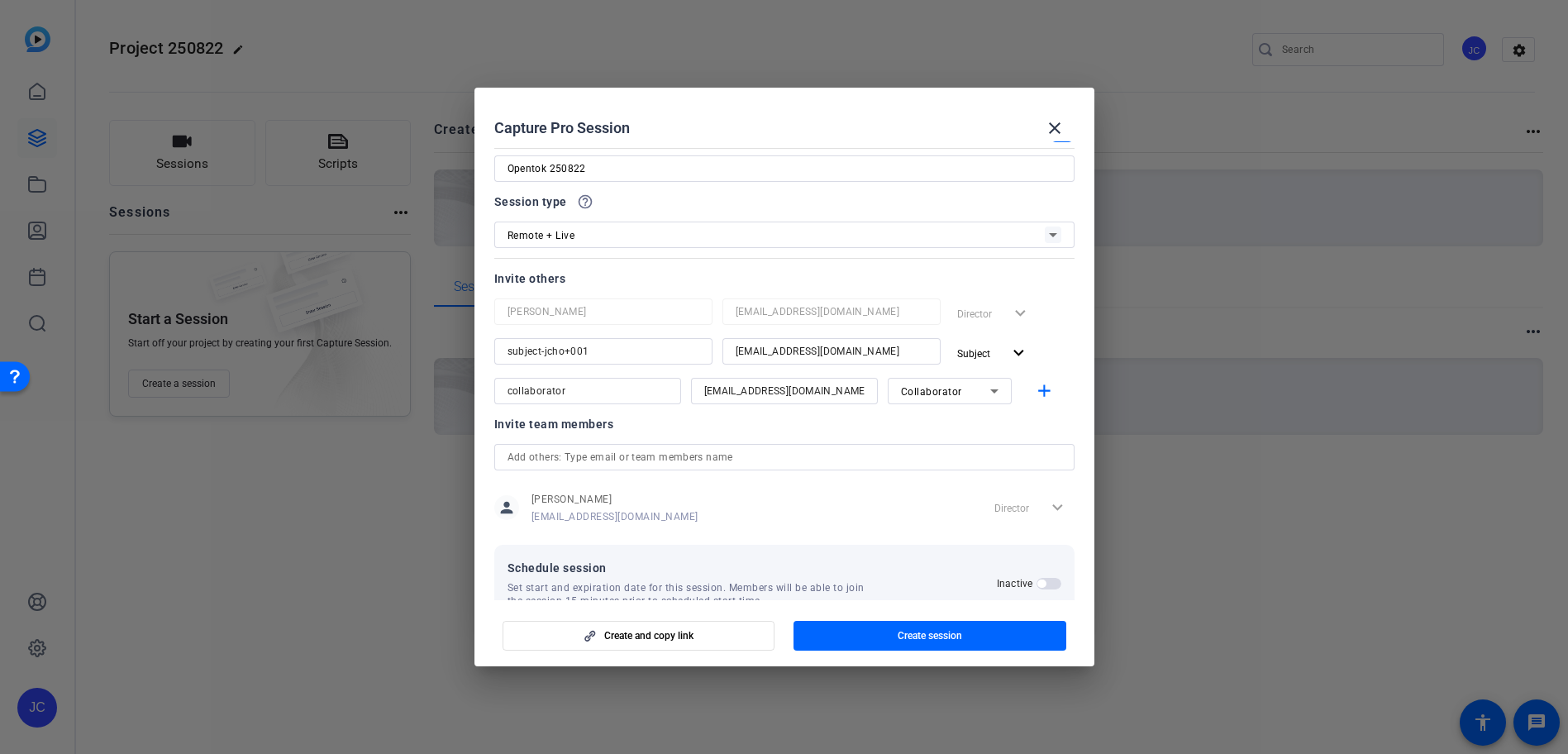
scroll to position [72, 0]
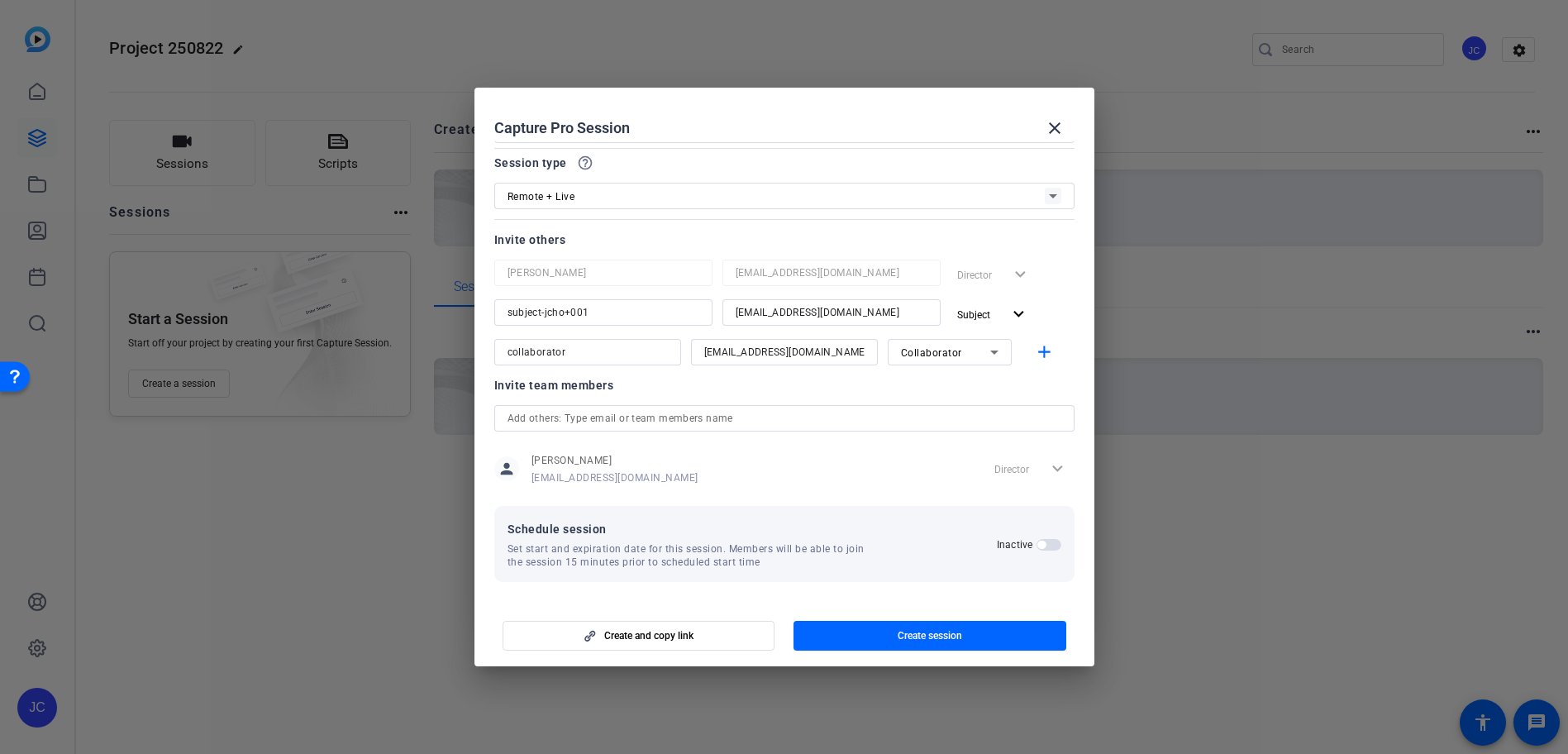
click at [1038, 540] on span "button" at bounding box center [1049, 545] width 25 height 12
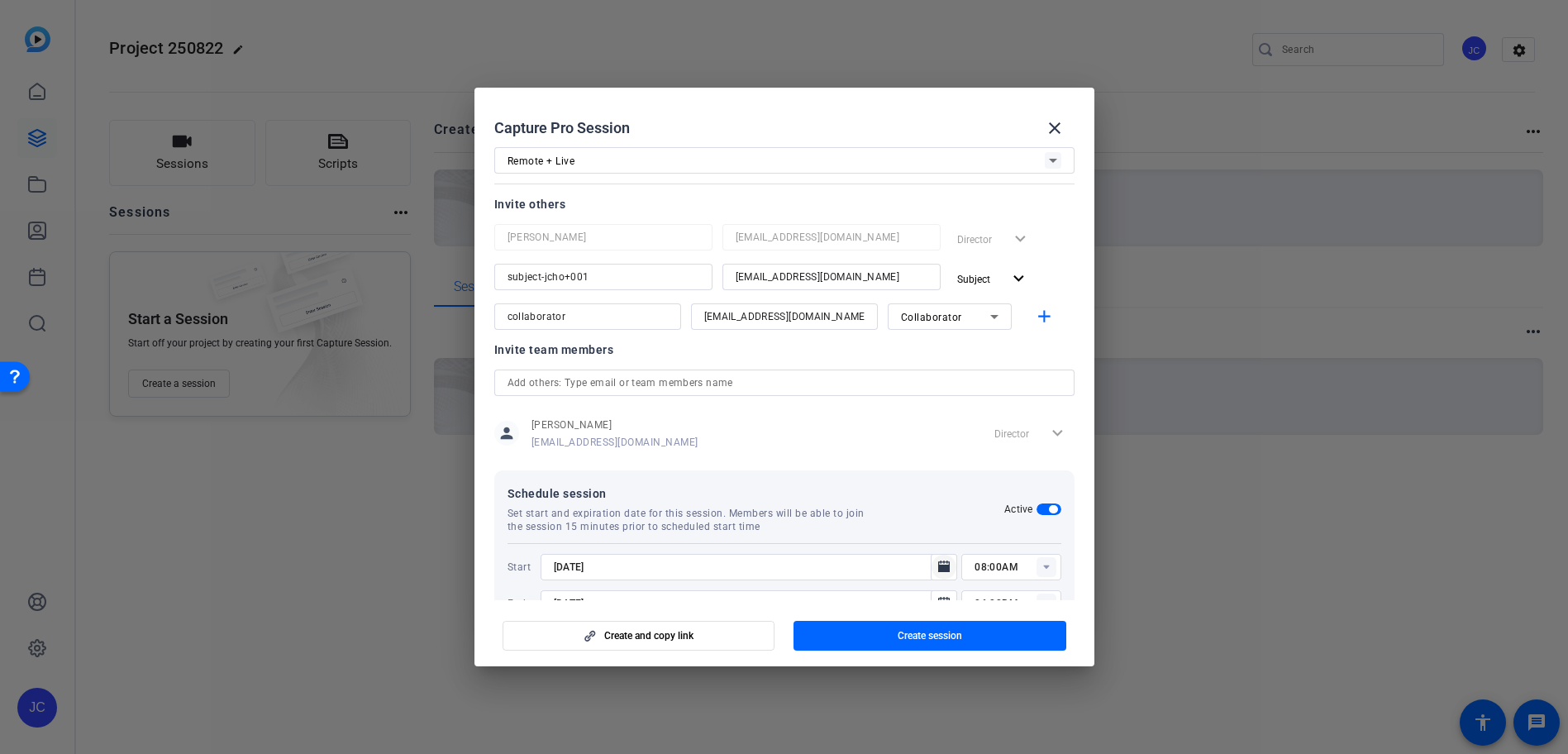
scroll to position [155, 0]
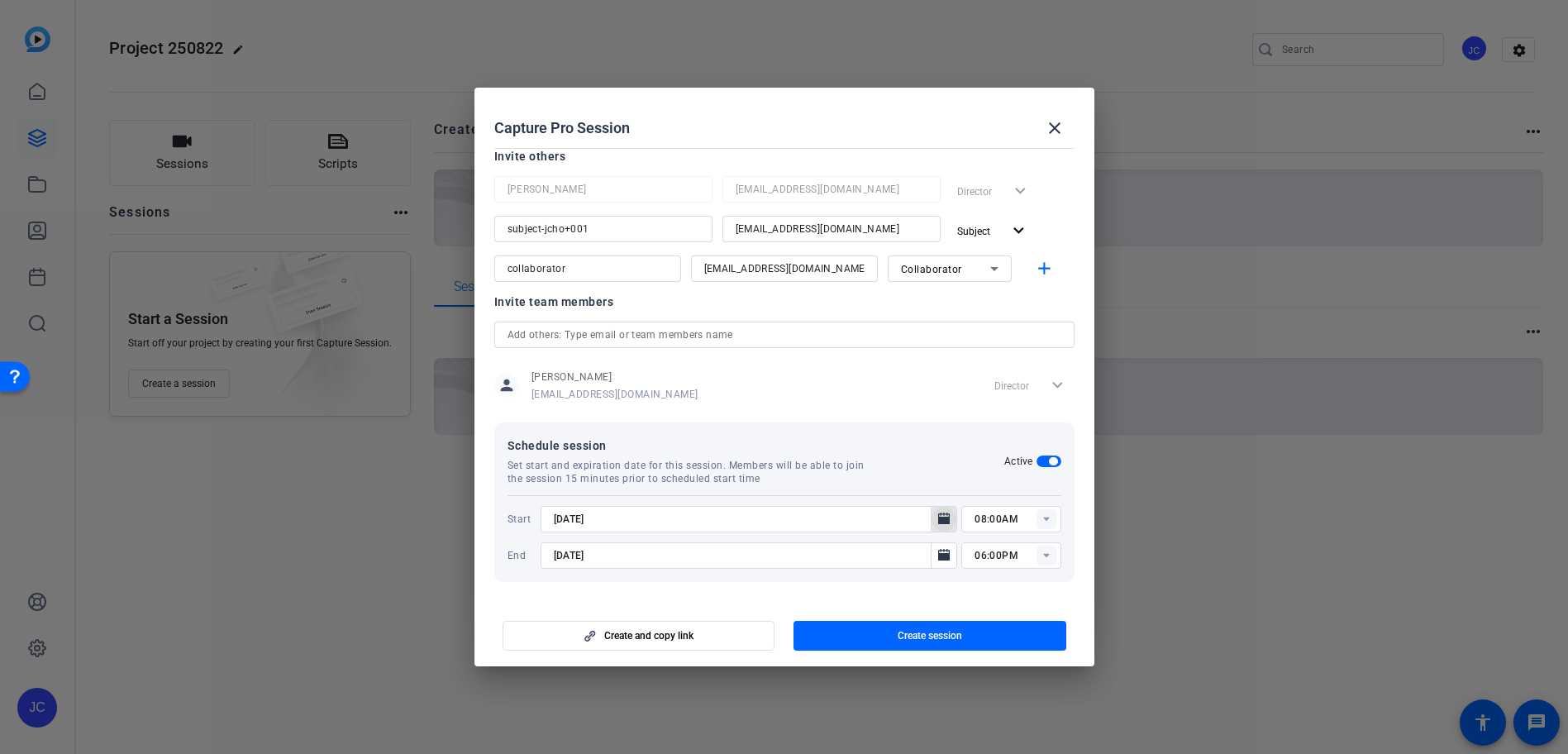
click at [937, 526] on icon "Open calendar" at bounding box center [943, 520] width 13 height 20
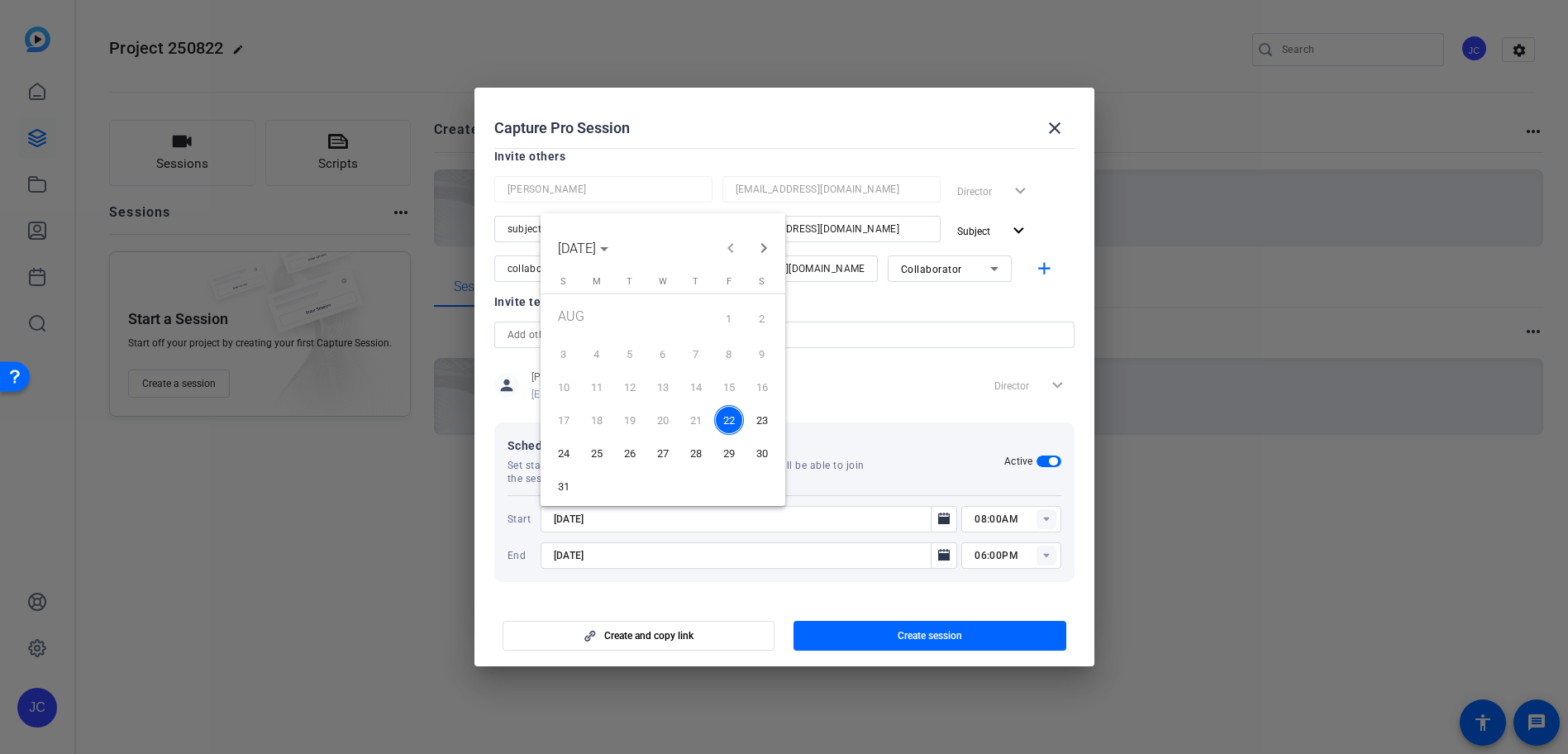
click at [592, 452] on span "25" at bounding box center [597, 453] width 30 height 30
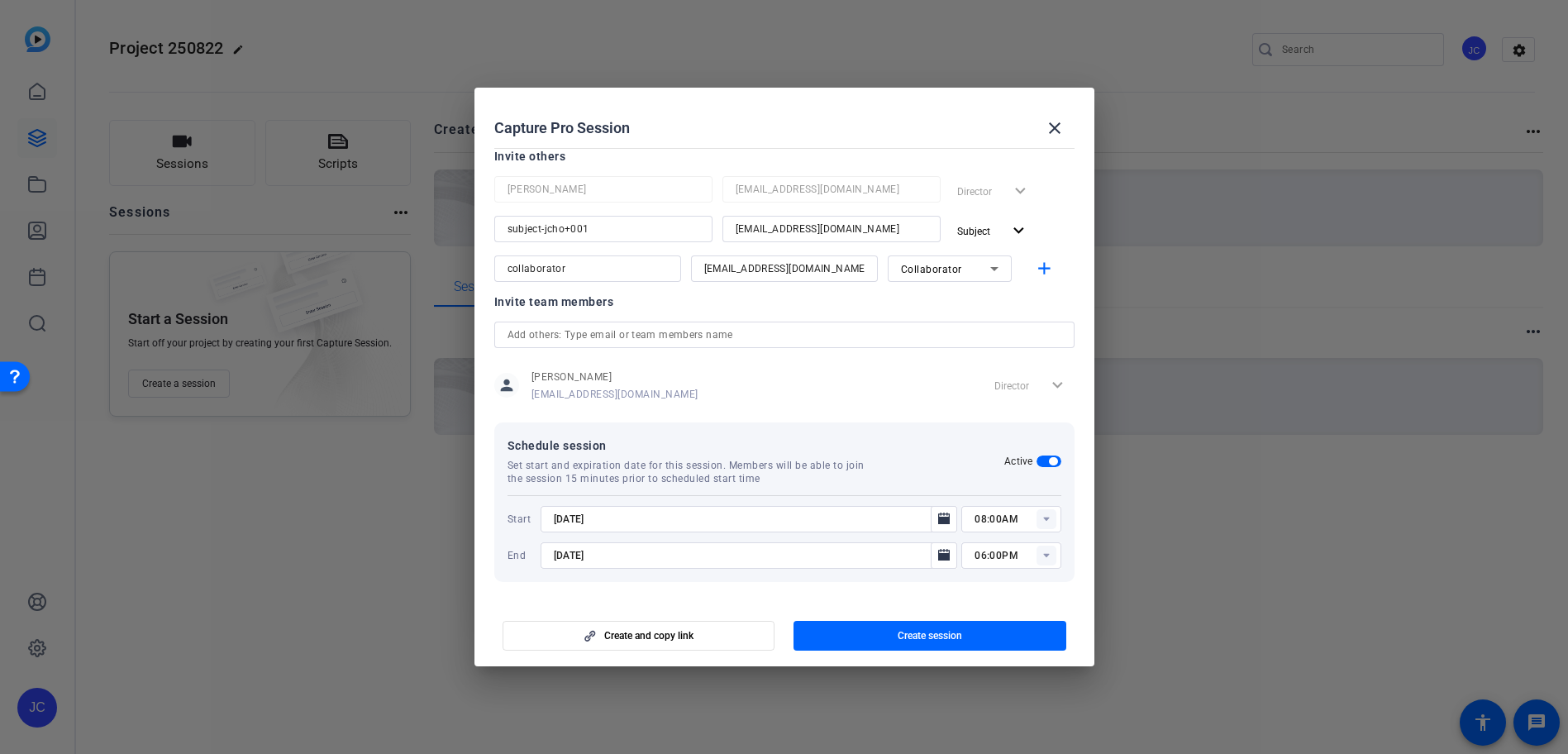
type input "[DATE]"
click at [1044, 518] on icon at bounding box center [1047, 520] width 6 height 4
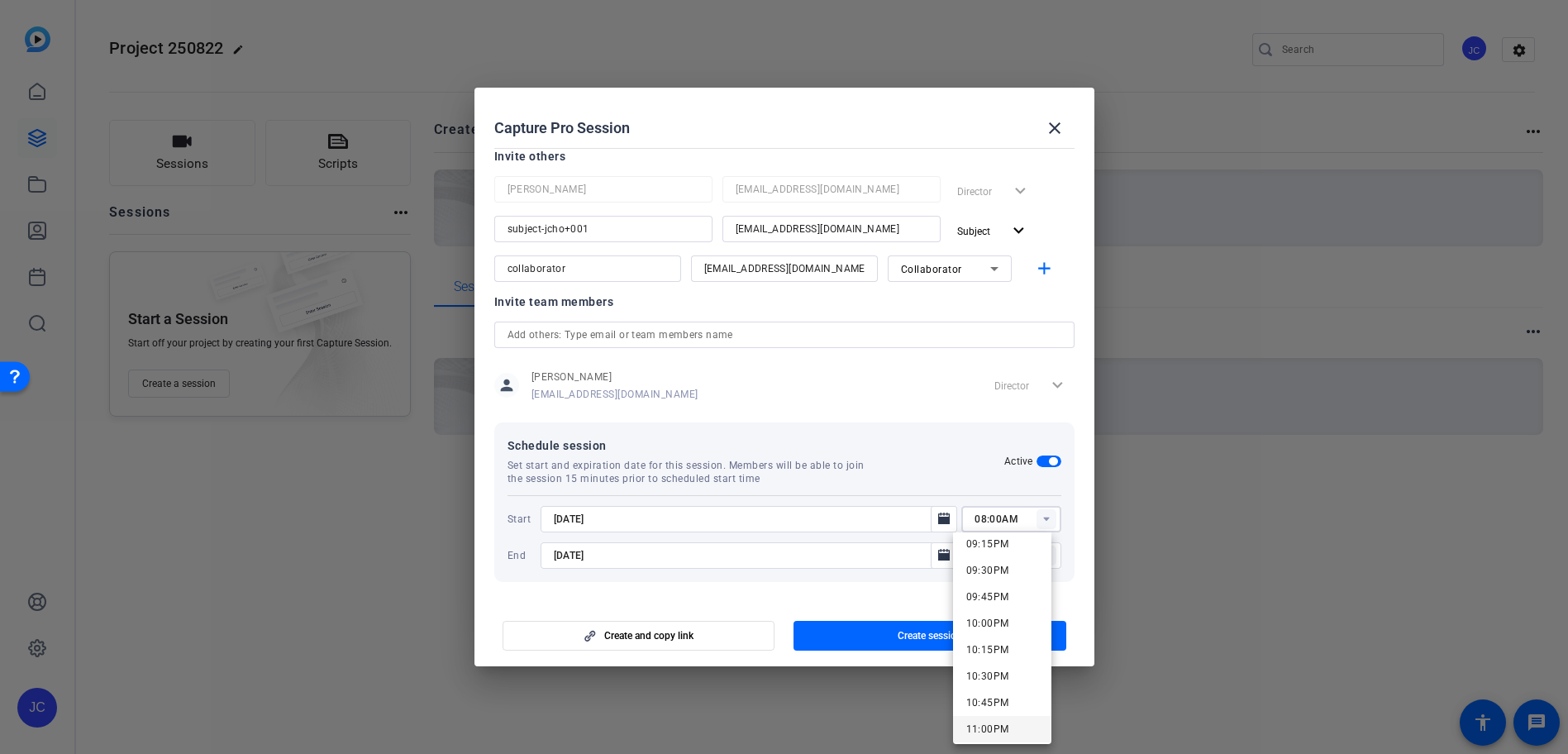
scroll to position [2342, 0]
click at [1003, 636] on span "11:00PM" at bounding box center [987, 645] width 43 height 20
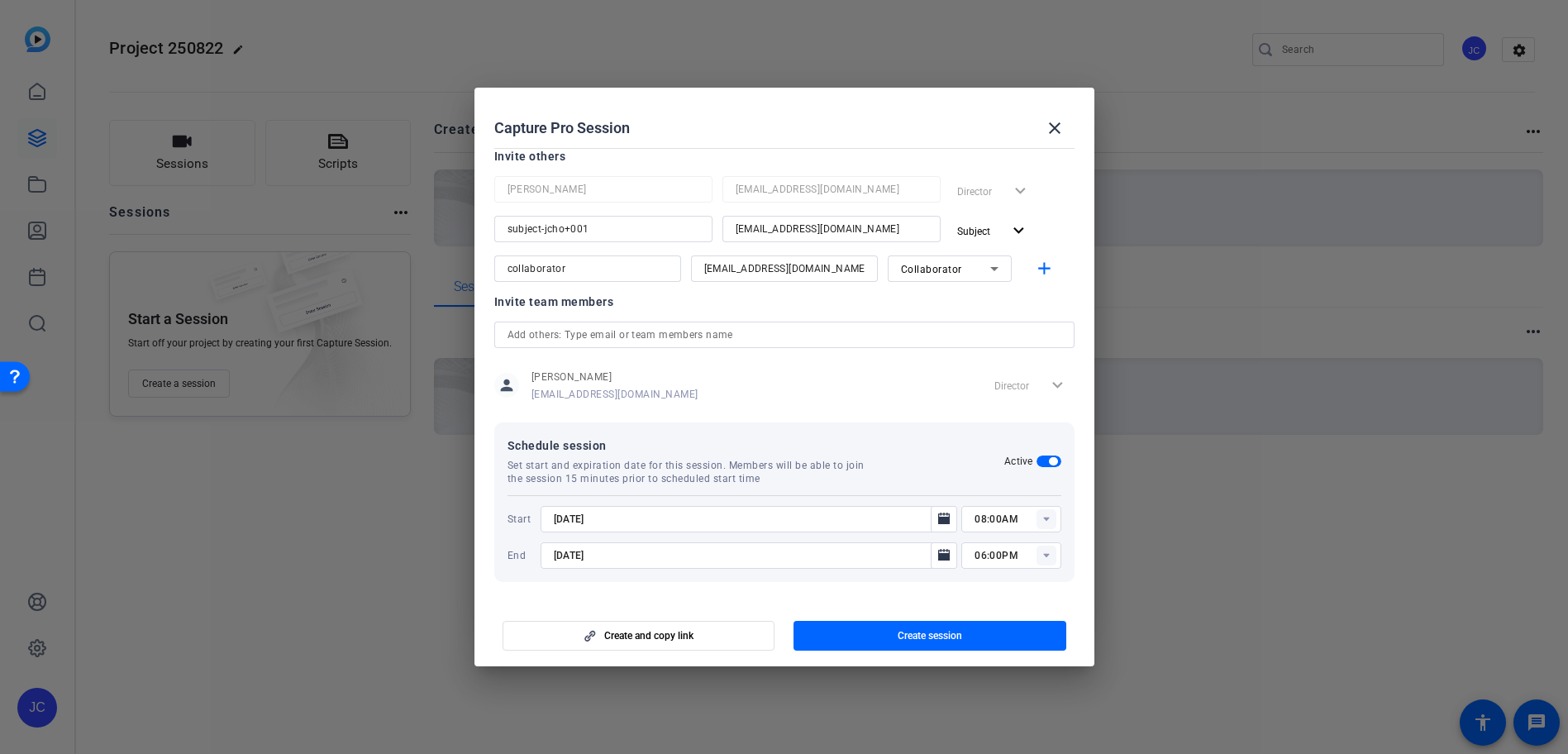
type input "11:00PM"
click at [937, 516] on icon "Open calendar" at bounding box center [943, 520] width 13 height 20
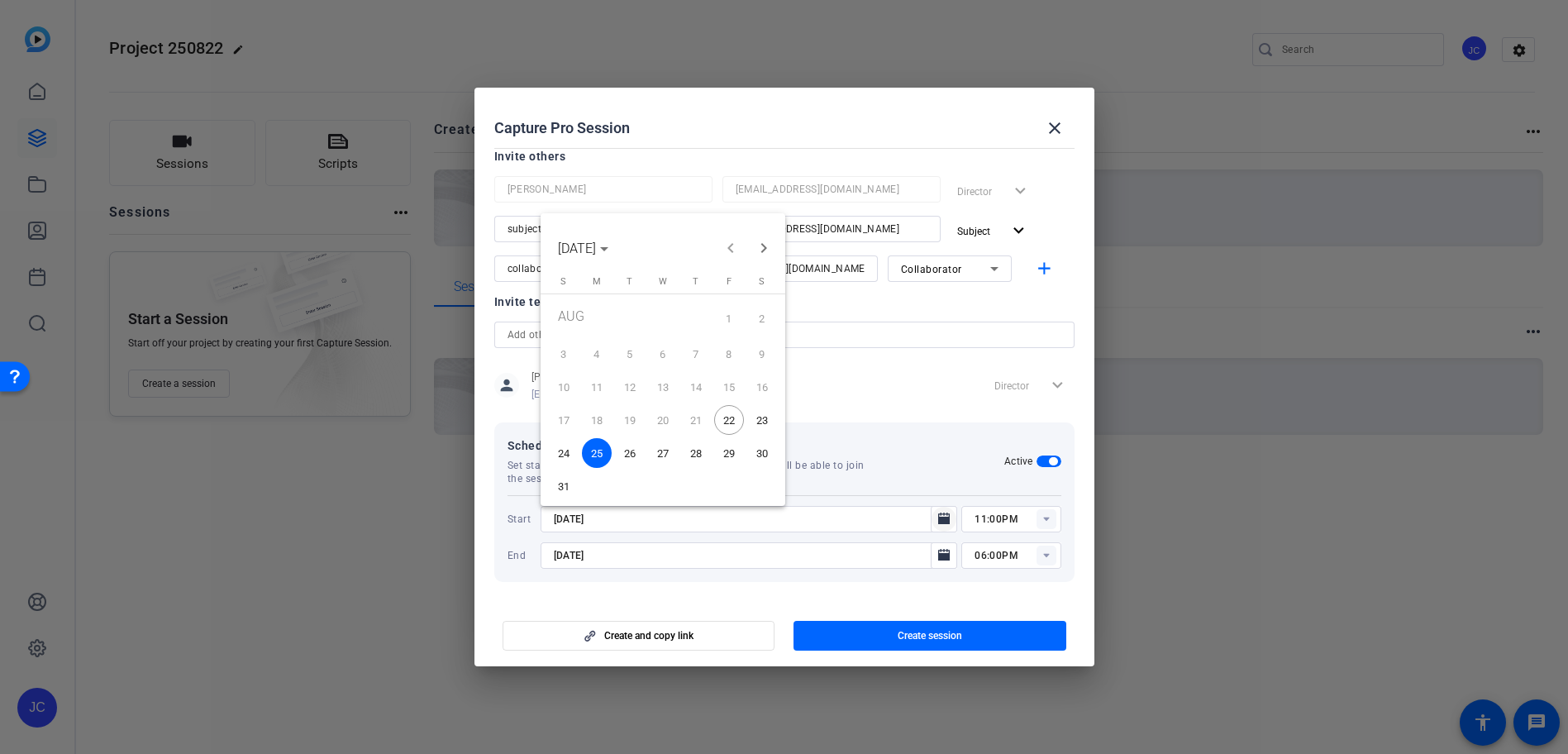
click at [936, 516] on div at bounding box center [784, 377] width 1568 height 754
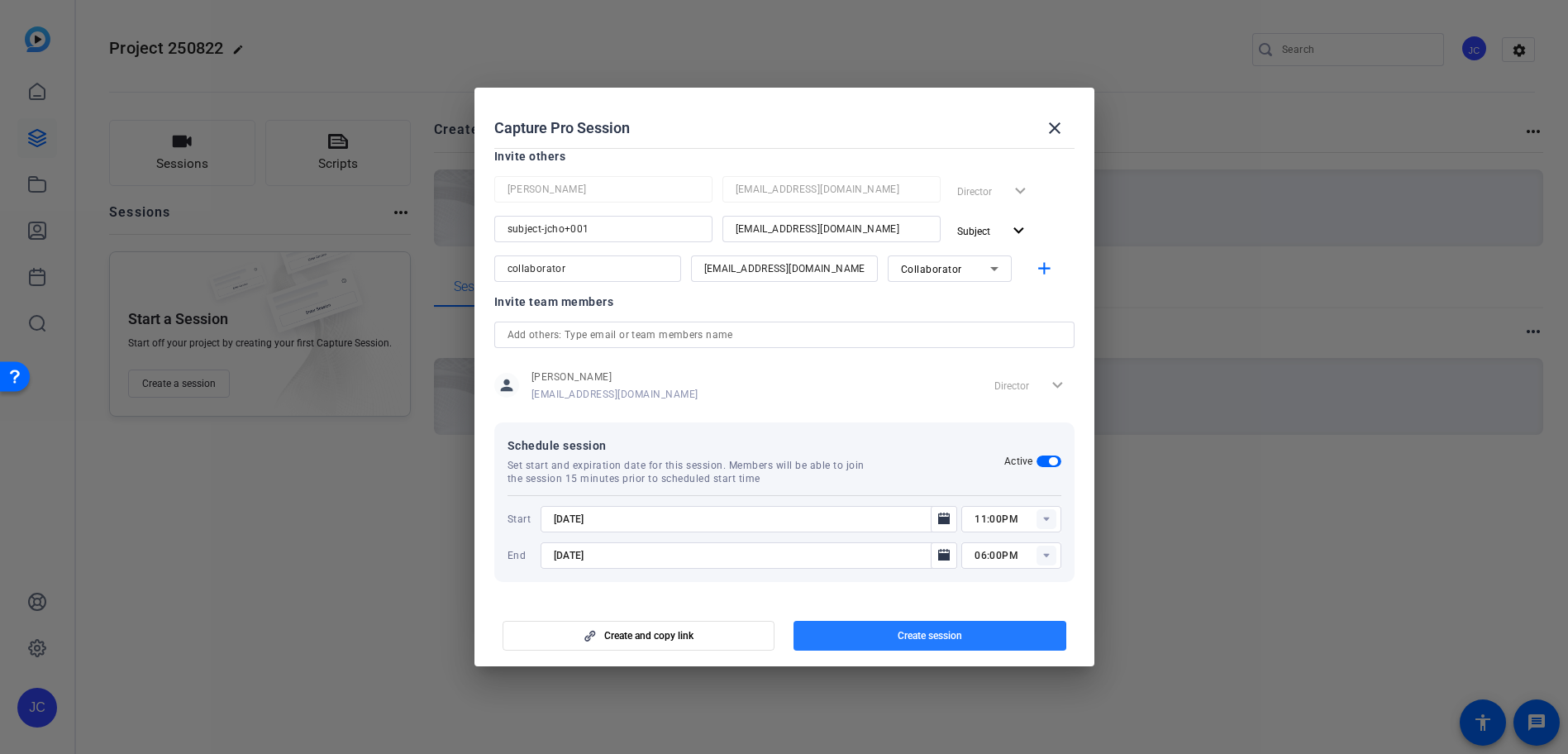
click at [909, 637] on span "Create session" at bounding box center [929, 636] width 65 height 13
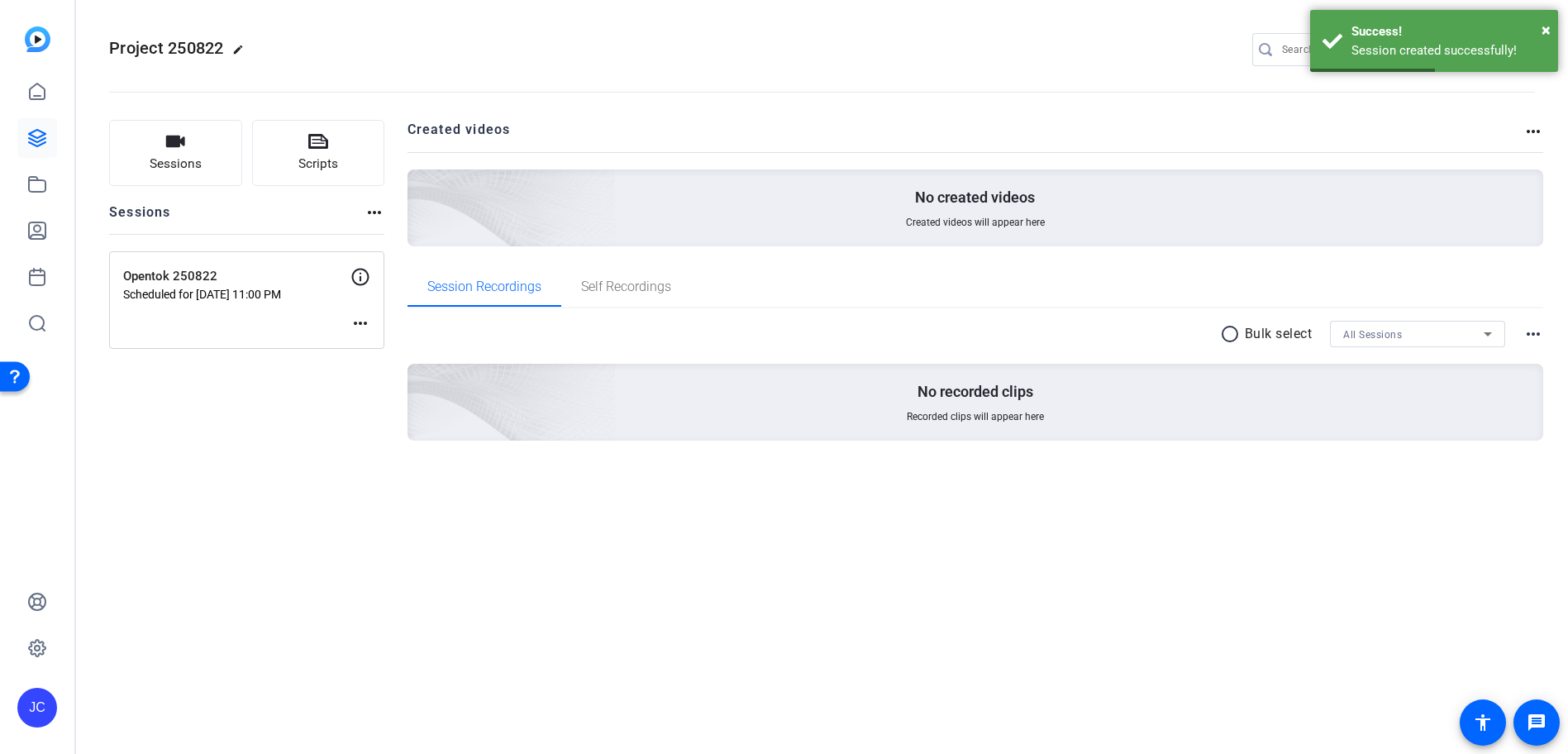
click at [375, 329] on div "Opentok 250822 Scheduled for [DATE] 11:00 PM more_horiz" at bounding box center [246, 300] width 275 height 97
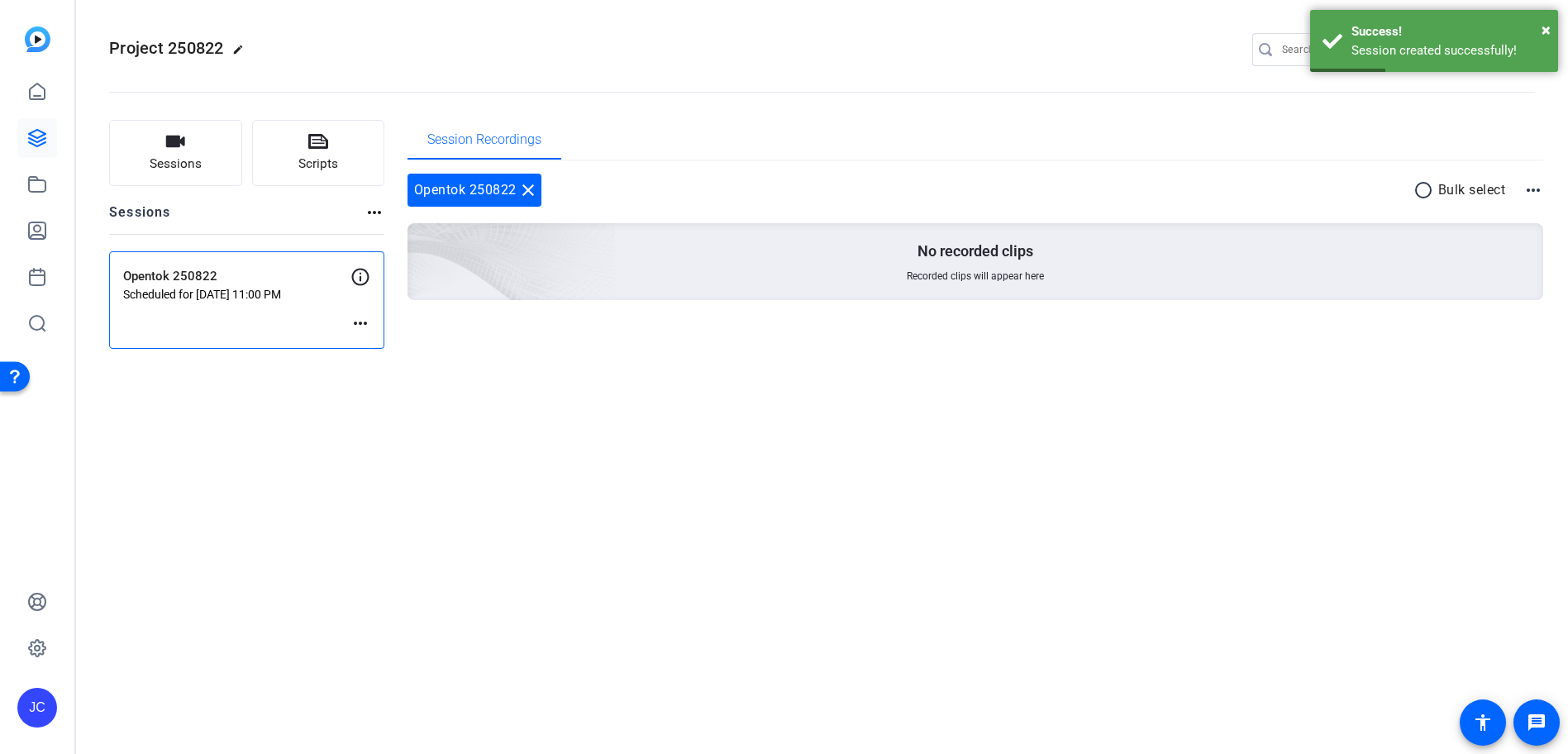
click at [362, 319] on mat-icon "more_horiz" at bounding box center [360, 324] width 20 height 20
click at [367, 347] on span "Edit Session" at bounding box center [401, 348] width 75 height 20
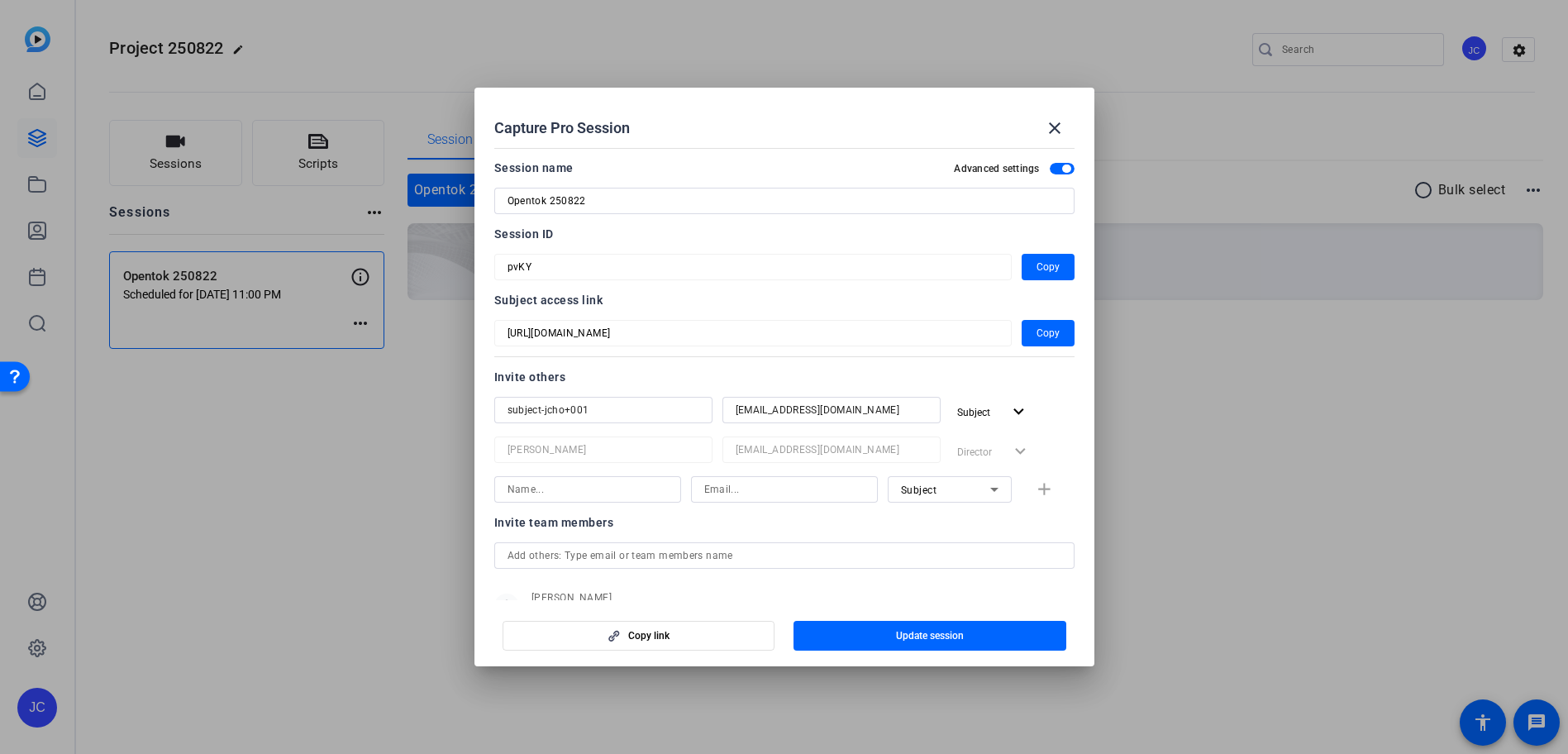
click at [947, 491] on div "Subject" at bounding box center [945, 490] width 89 height 21
click at [931, 521] on span "Collaborator" at bounding box center [922, 523] width 61 height 20
click at [614, 492] on input at bounding box center [588, 490] width 161 height 20
type input "collaborator"
type input "[EMAIL_ADDRESS][DOMAIN_NAME]"
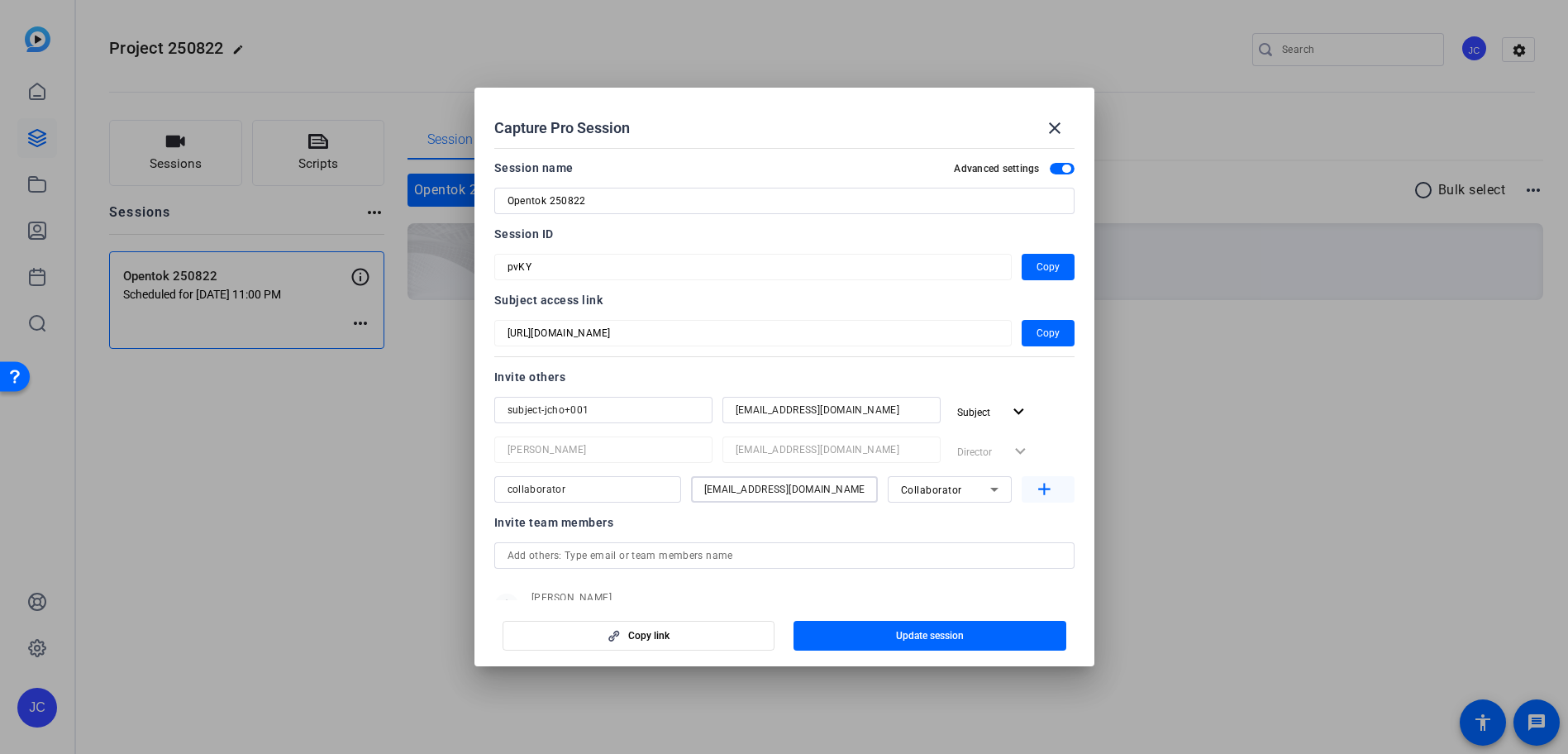
click at [1040, 492] on mat-icon "add" at bounding box center [1044, 490] width 21 height 21
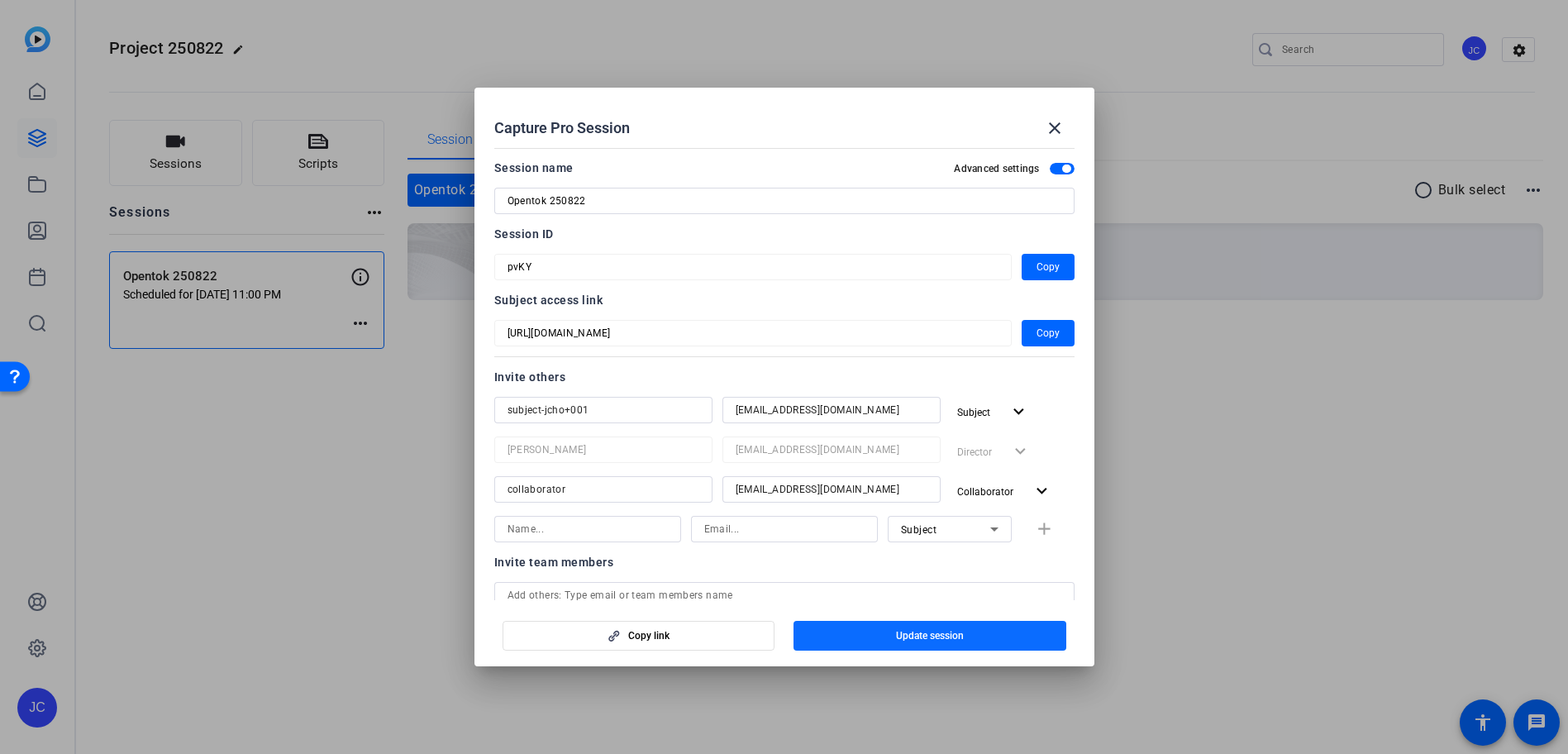
click at [921, 630] on span "Update session" at bounding box center [929, 636] width 68 height 13
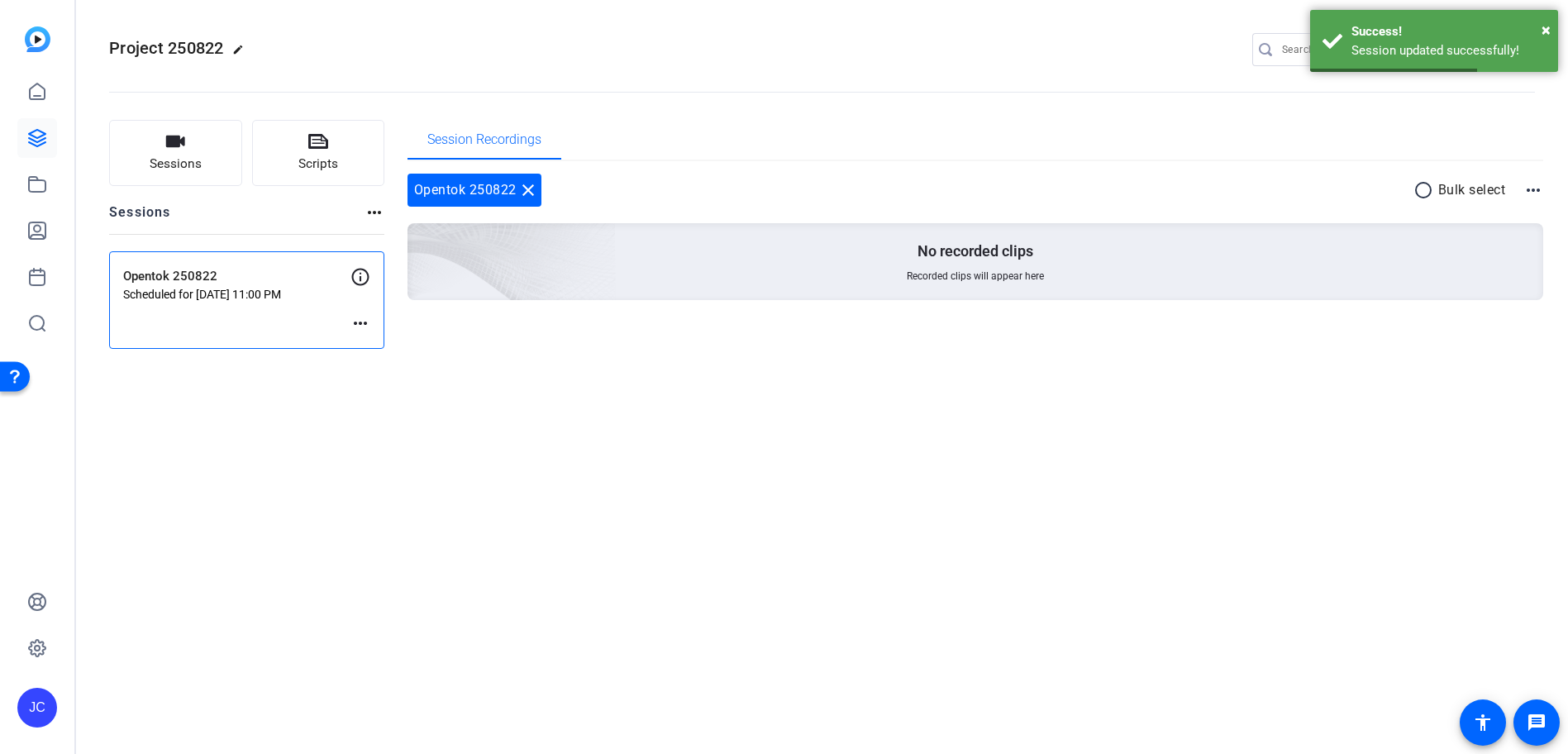
click at [362, 319] on mat-icon "more_horiz" at bounding box center [360, 324] width 20 height 20
click at [377, 343] on span "Edit Session" at bounding box center [401, 348] width 75 height 20
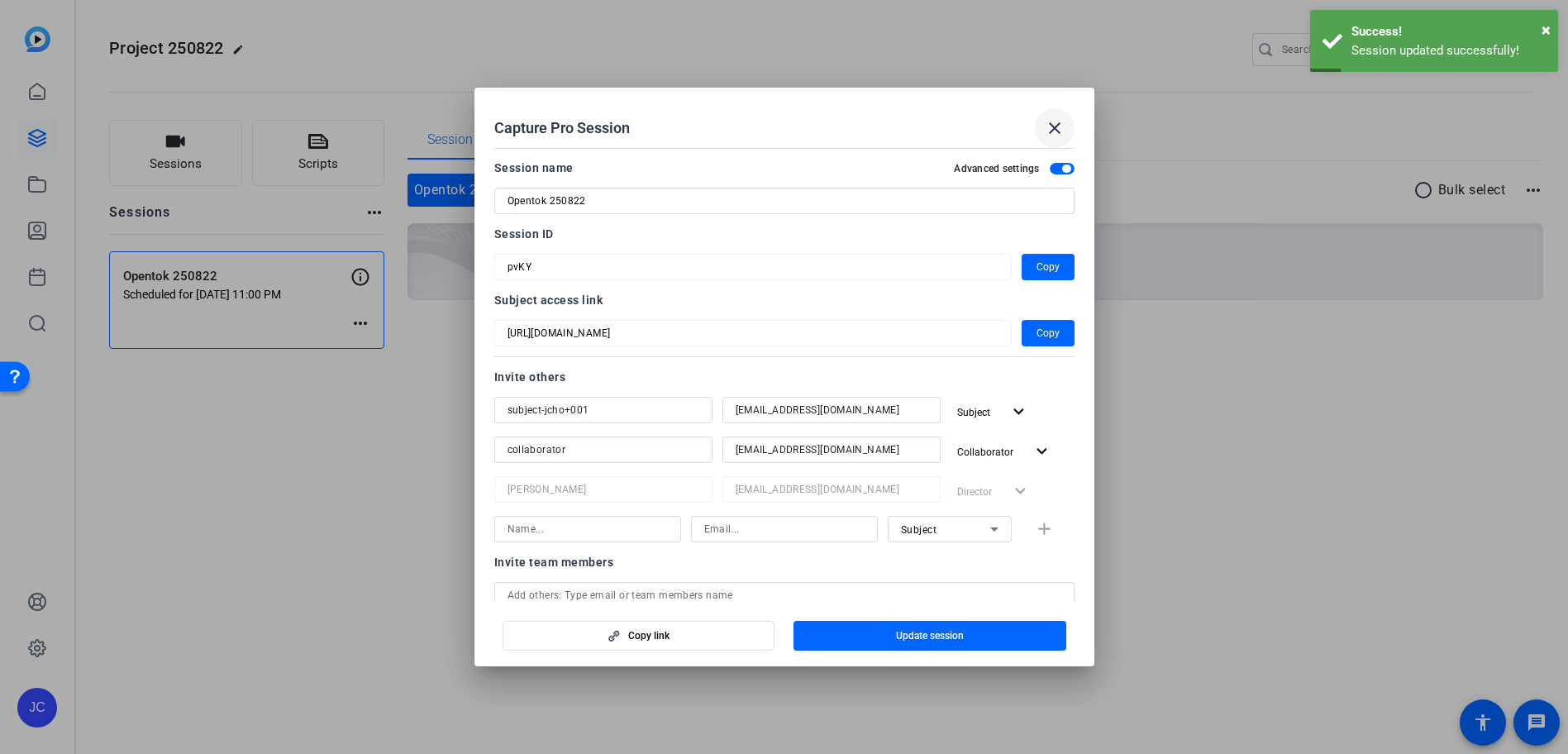
click at [1073, 116] on span at bounding box center [1055, 128] width 40 height 40
